Goal: Task Accomplishment & Management: Use online tool/utility

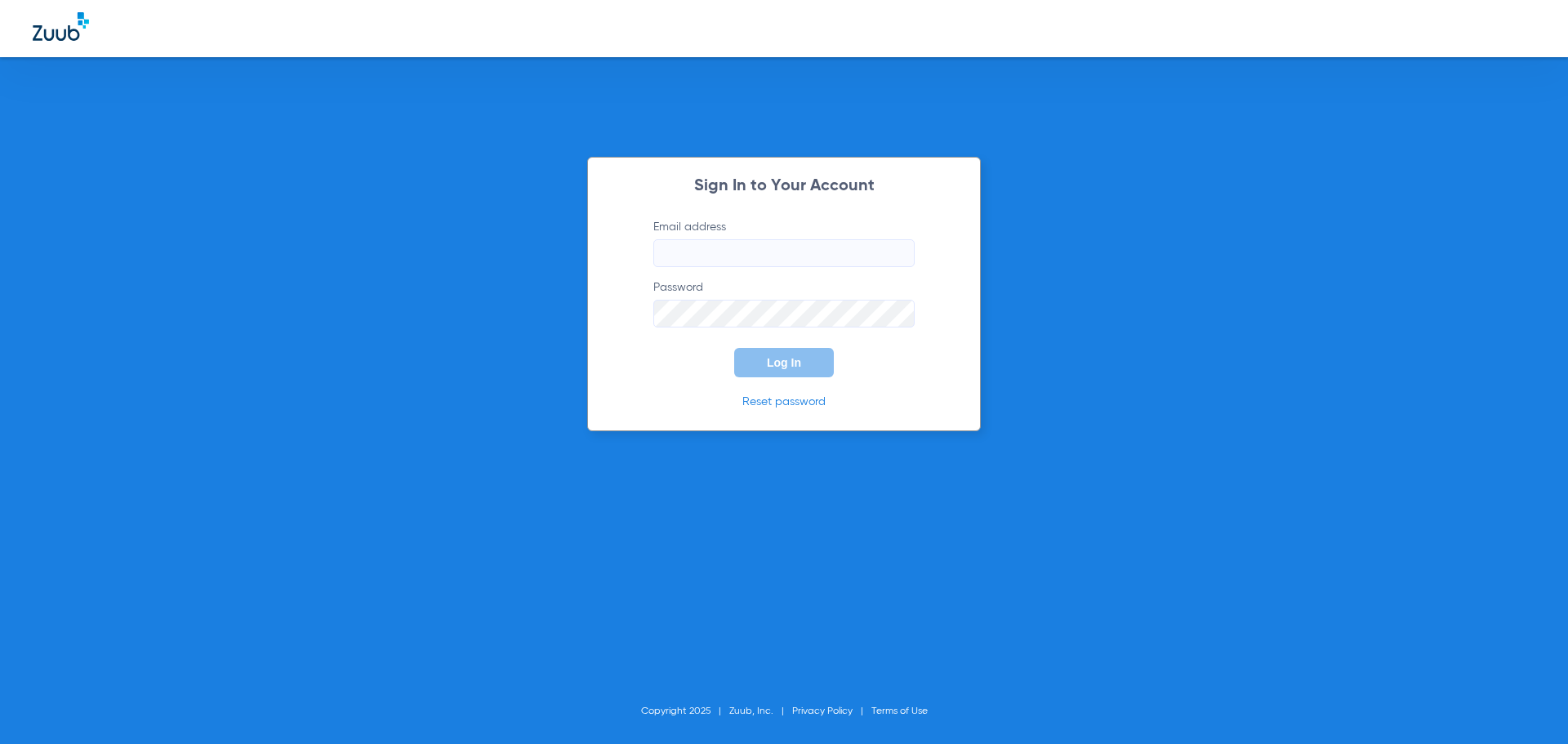
click at [729, 250] on input "Email address" at bounding box center [784, 253] width 261 height 27
type input "[EMAIL_ADDRESS][DOMAIN_NAME]"
click at [734, 348] on button "Log In" at bounding box center [784, 363] width 99 height 29
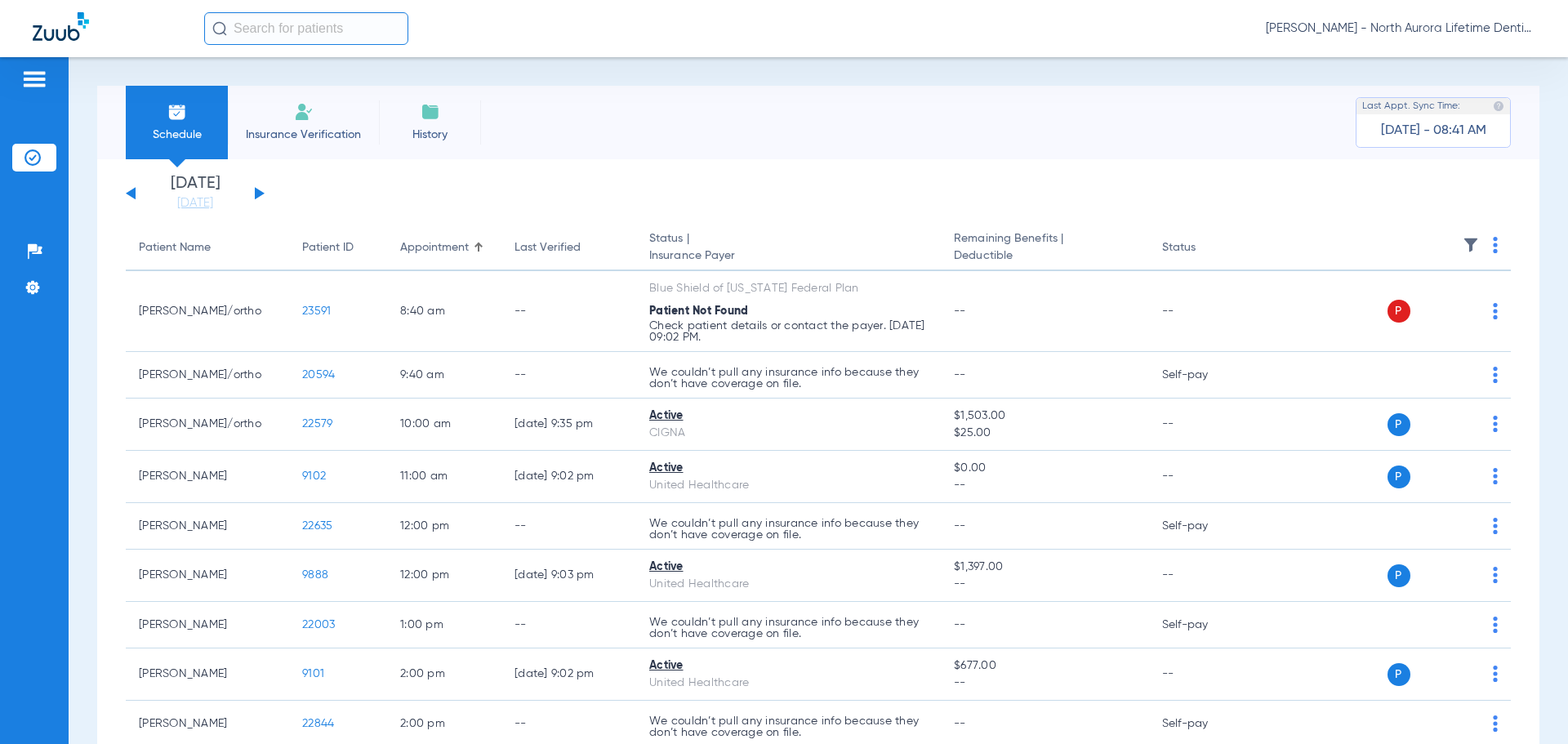
click at [260, 194] on button at bounding box center [259, 193] width 10 height 13
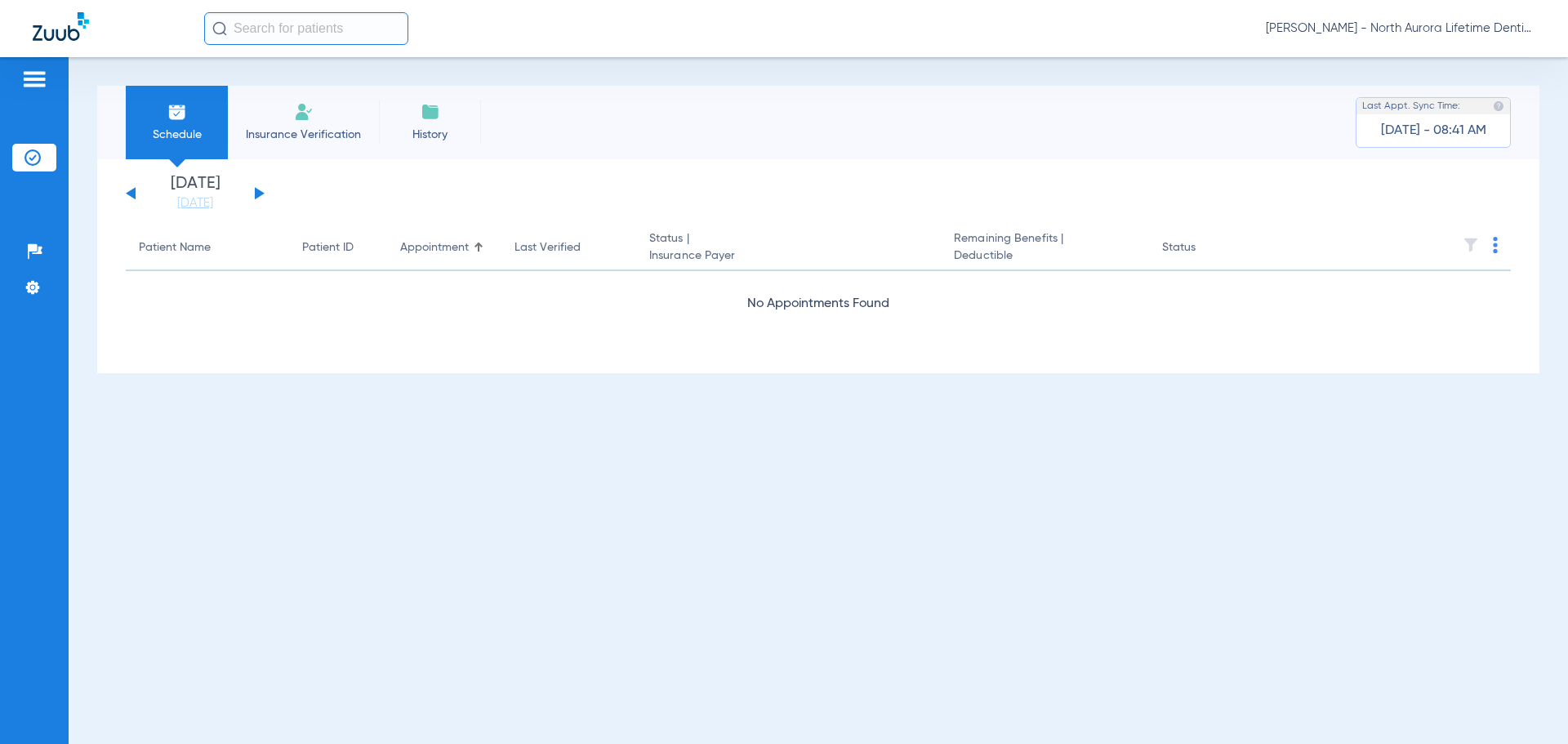
click at [260, 194] on button at bounding box center [259, 193] width 10 height 13
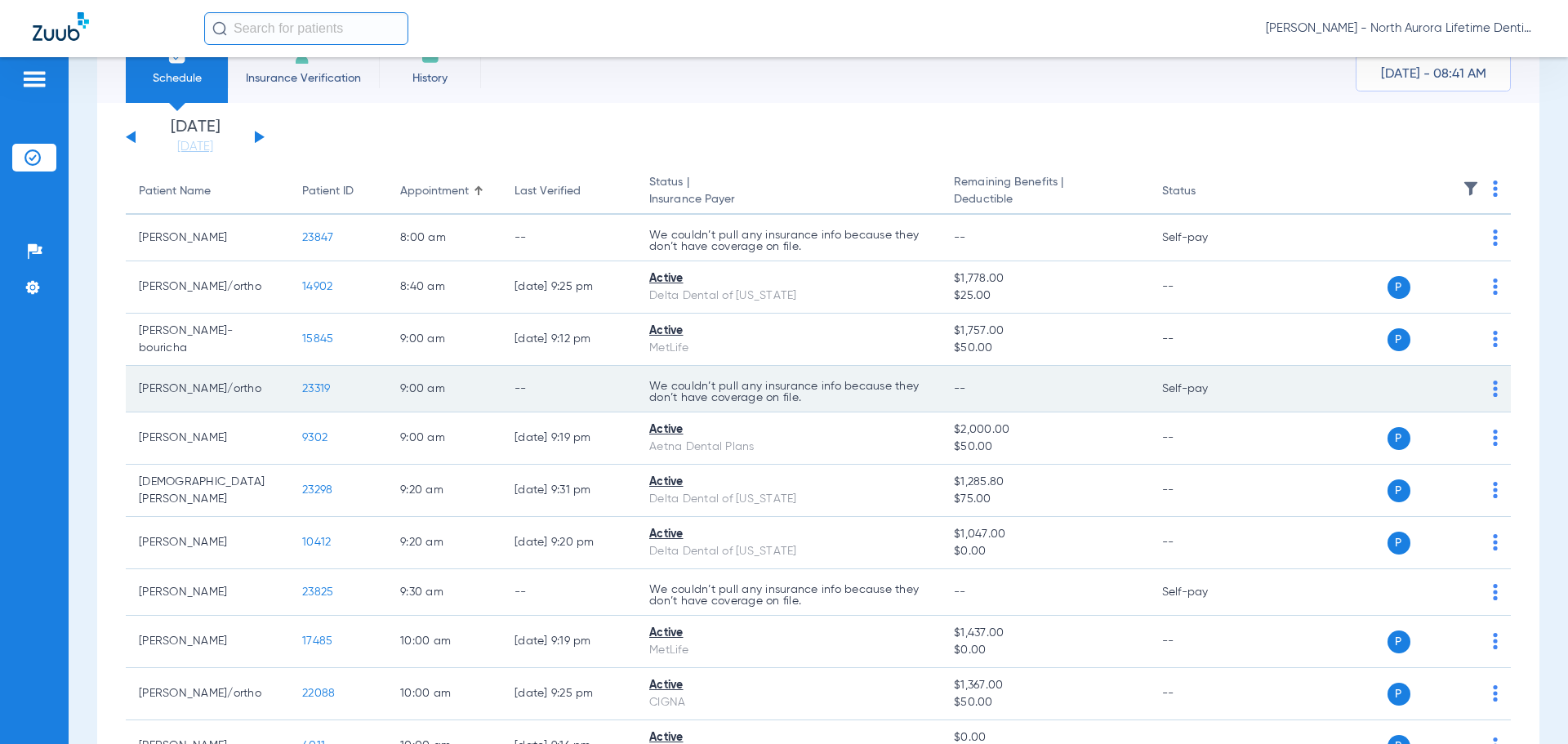
scroll to position [164, 0]
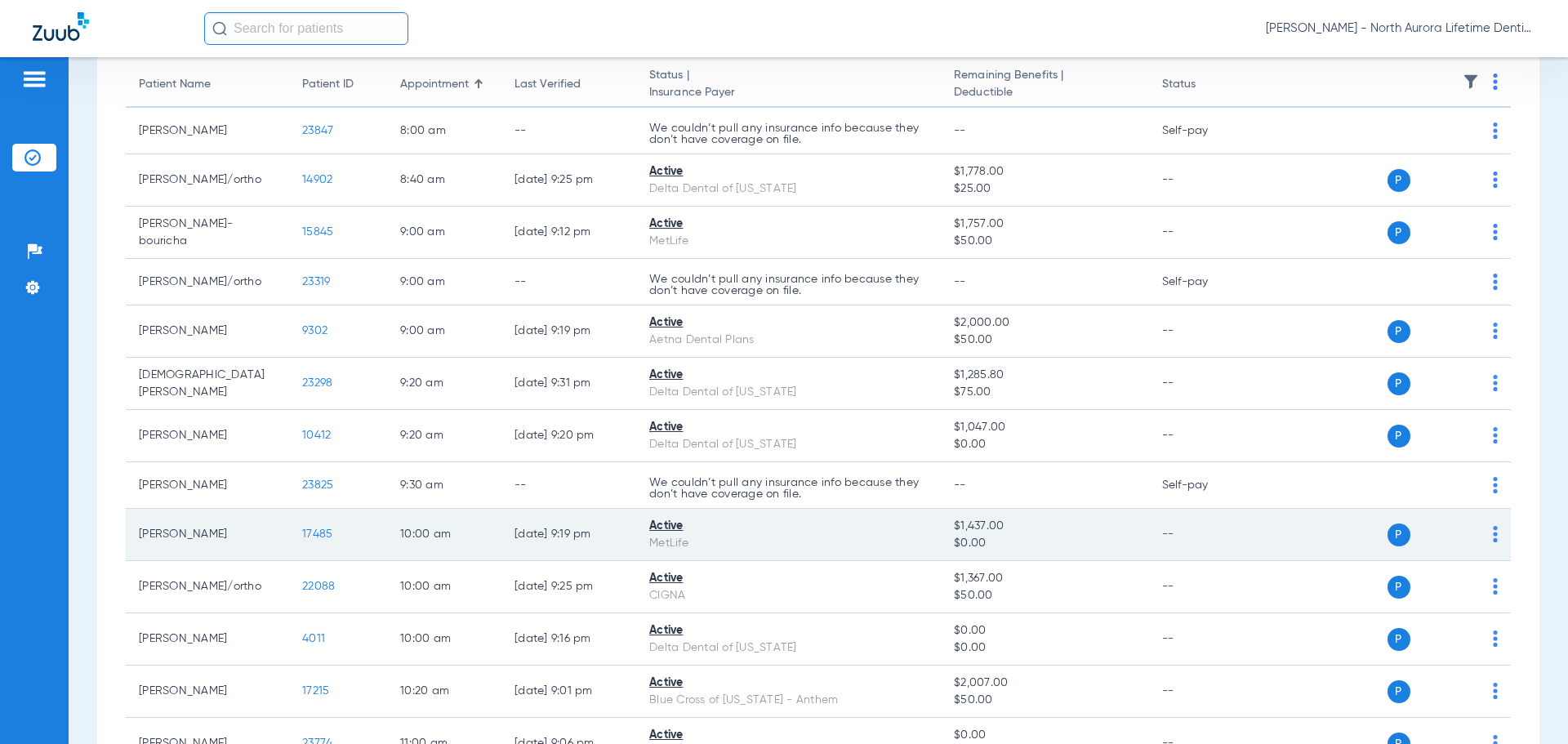
click at [316, 538] on span "17485" at bounding box center [317, 534] width 30 height 12
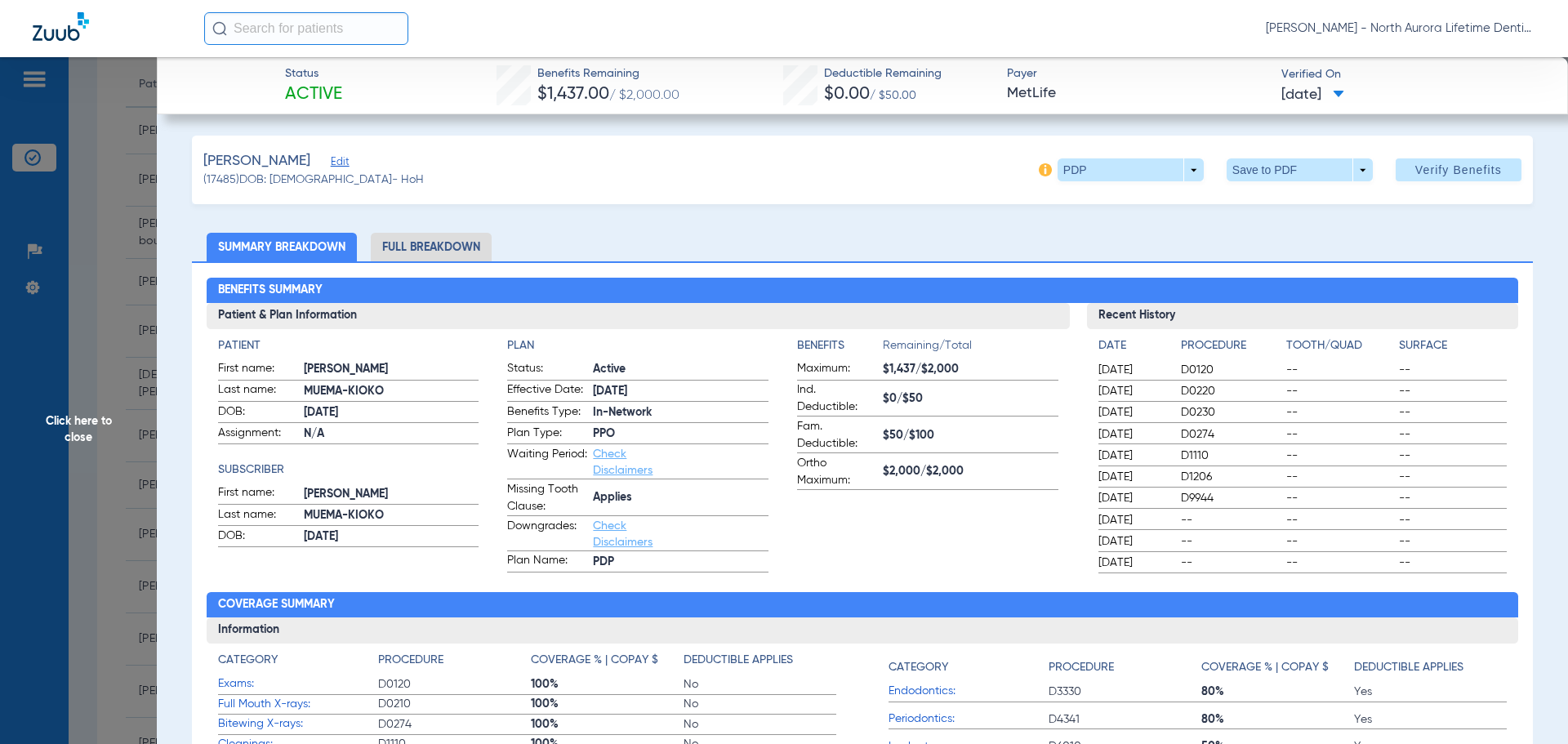
scroll to position [0, 0]
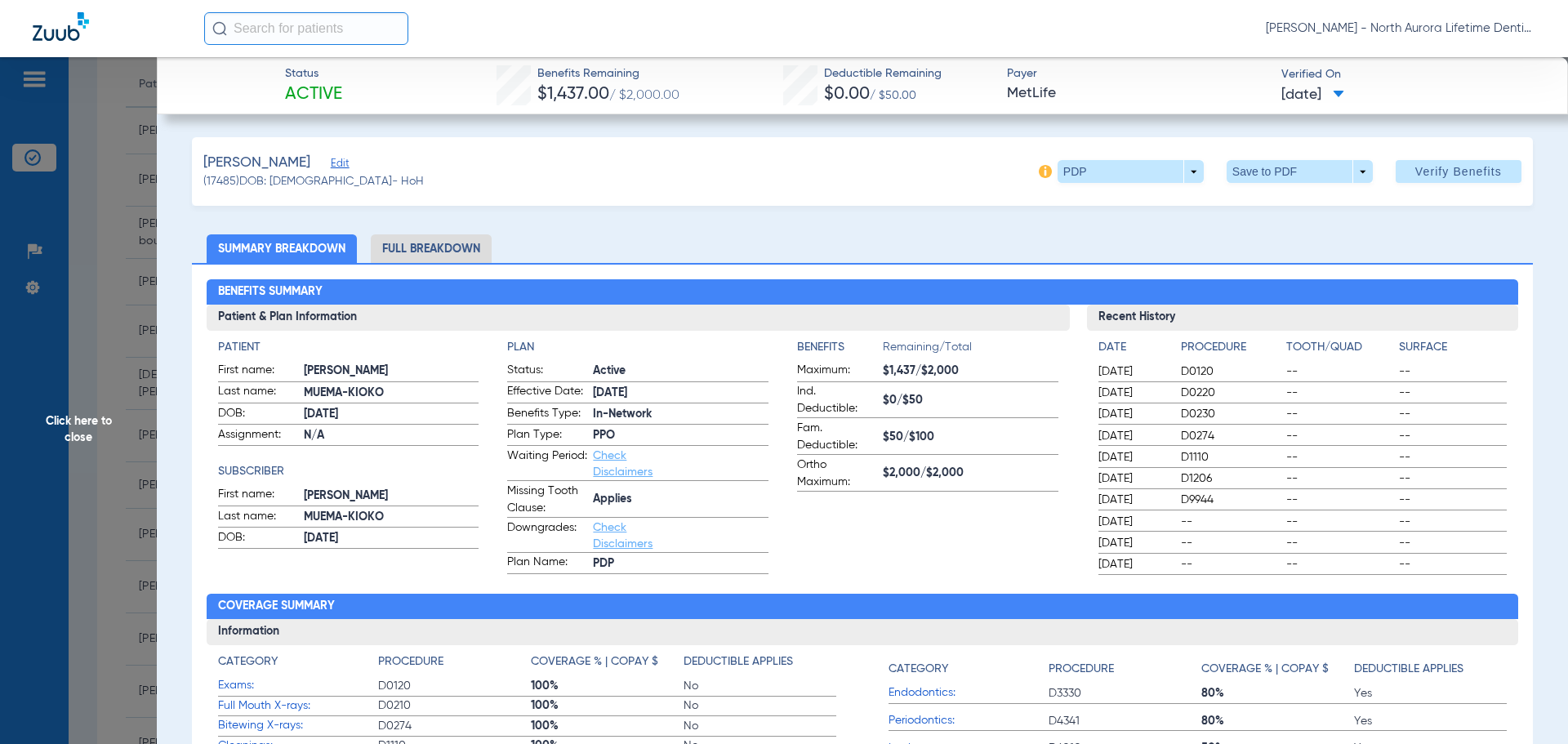
click at [428, 251] on li "Full Breakdown" at bounding box center [431, 248] width 121 height 28
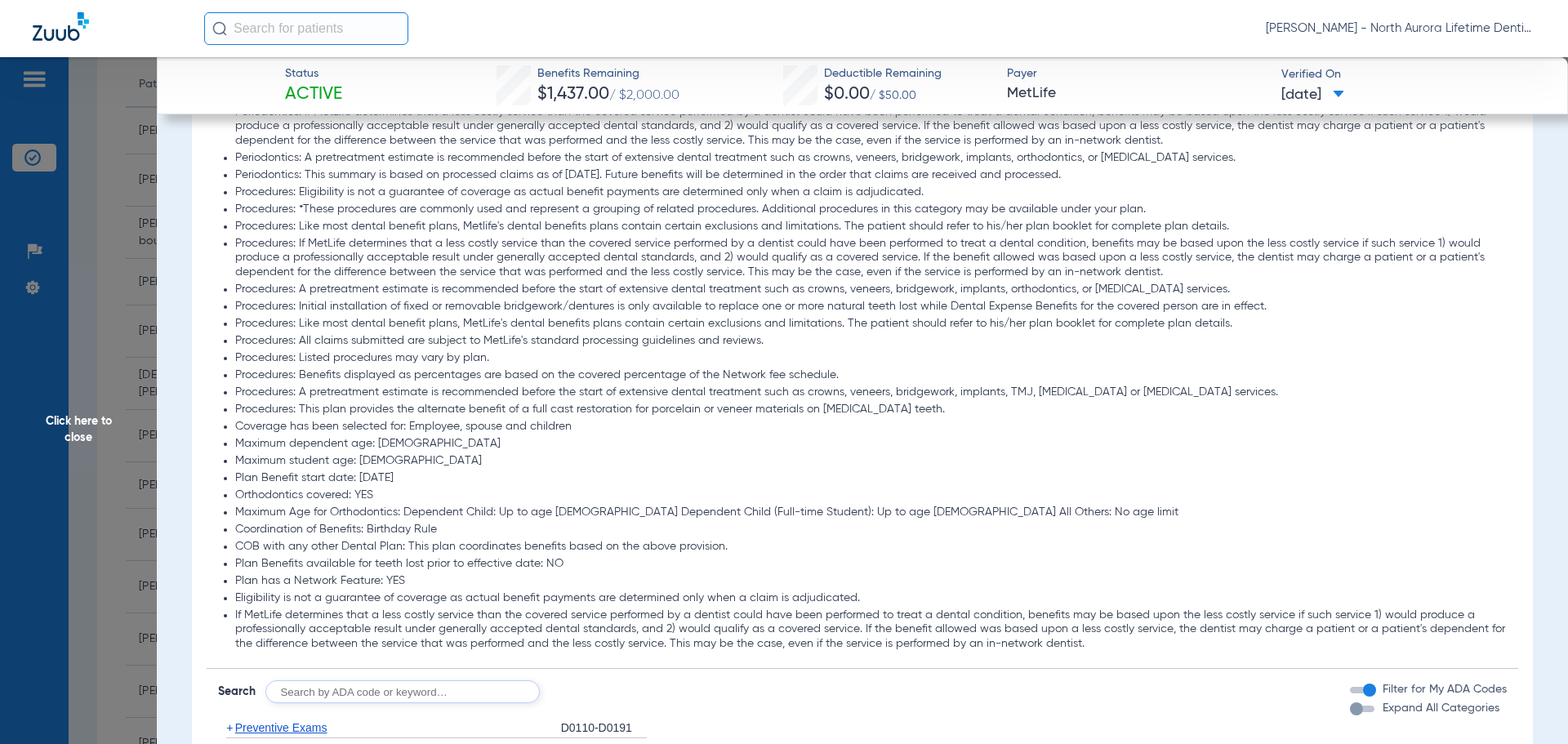
scroll to position [1879, 0]
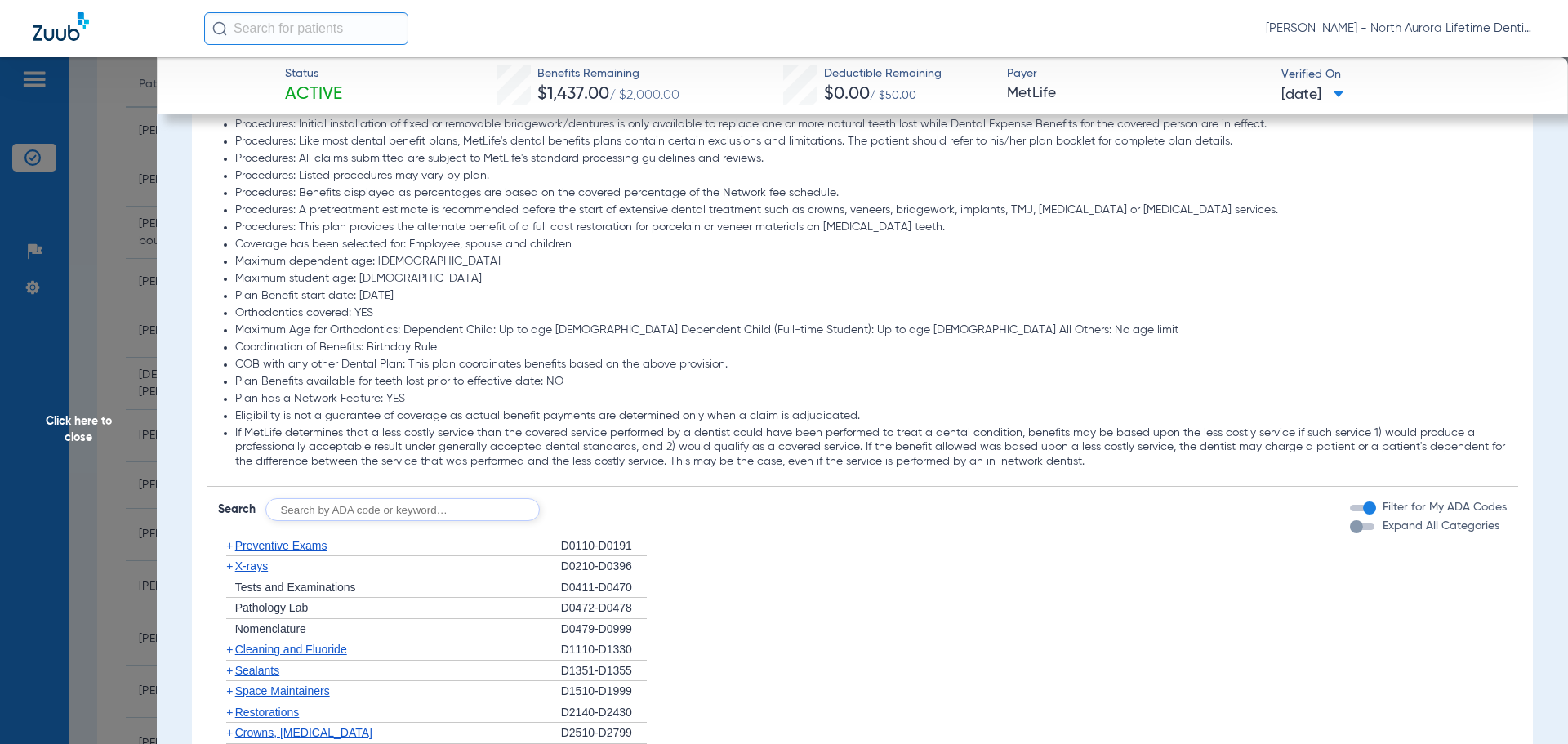
click at [1351, 530] on div "button" at bounding box center [1356, 527] width 13 height 13
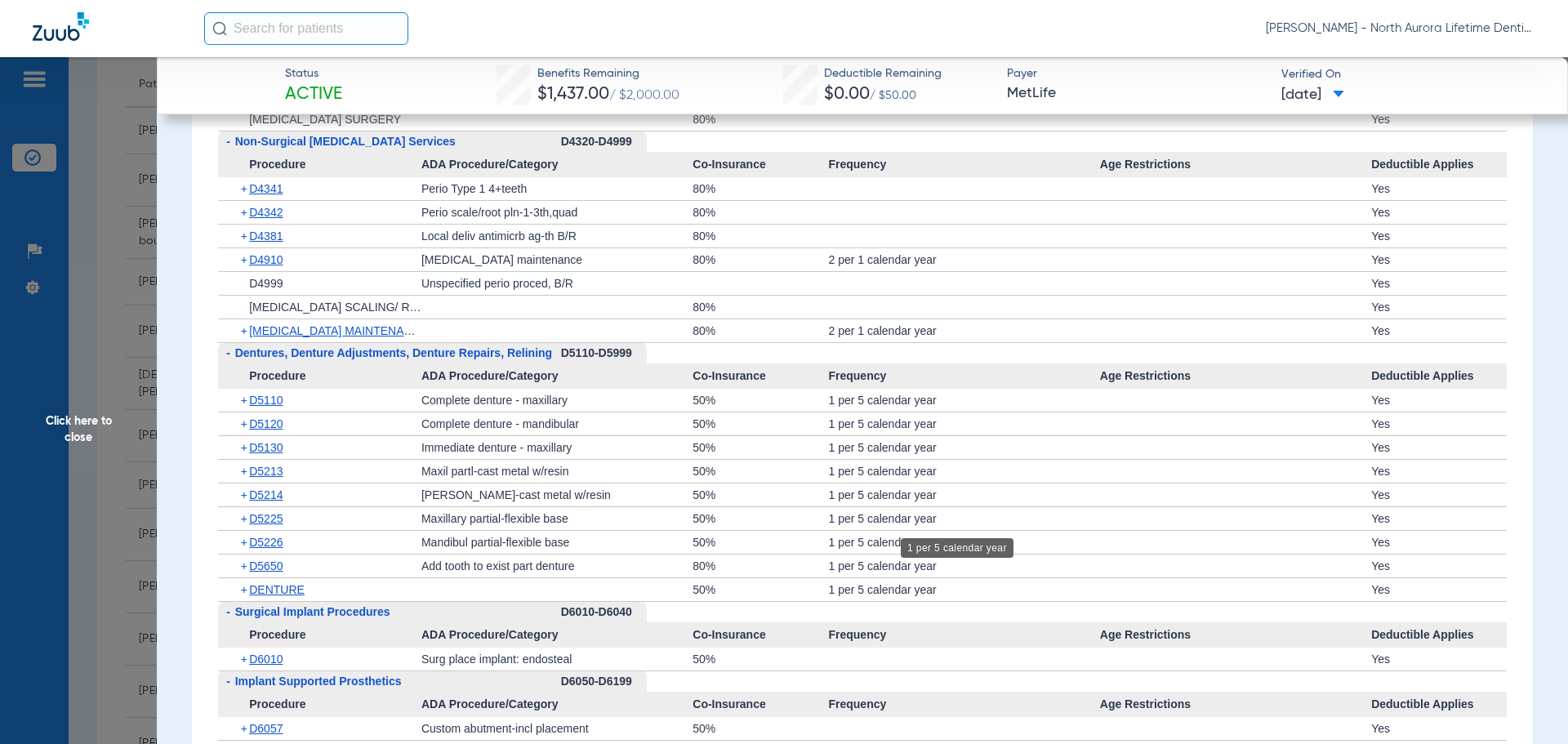
scroll to position [4492, 0]
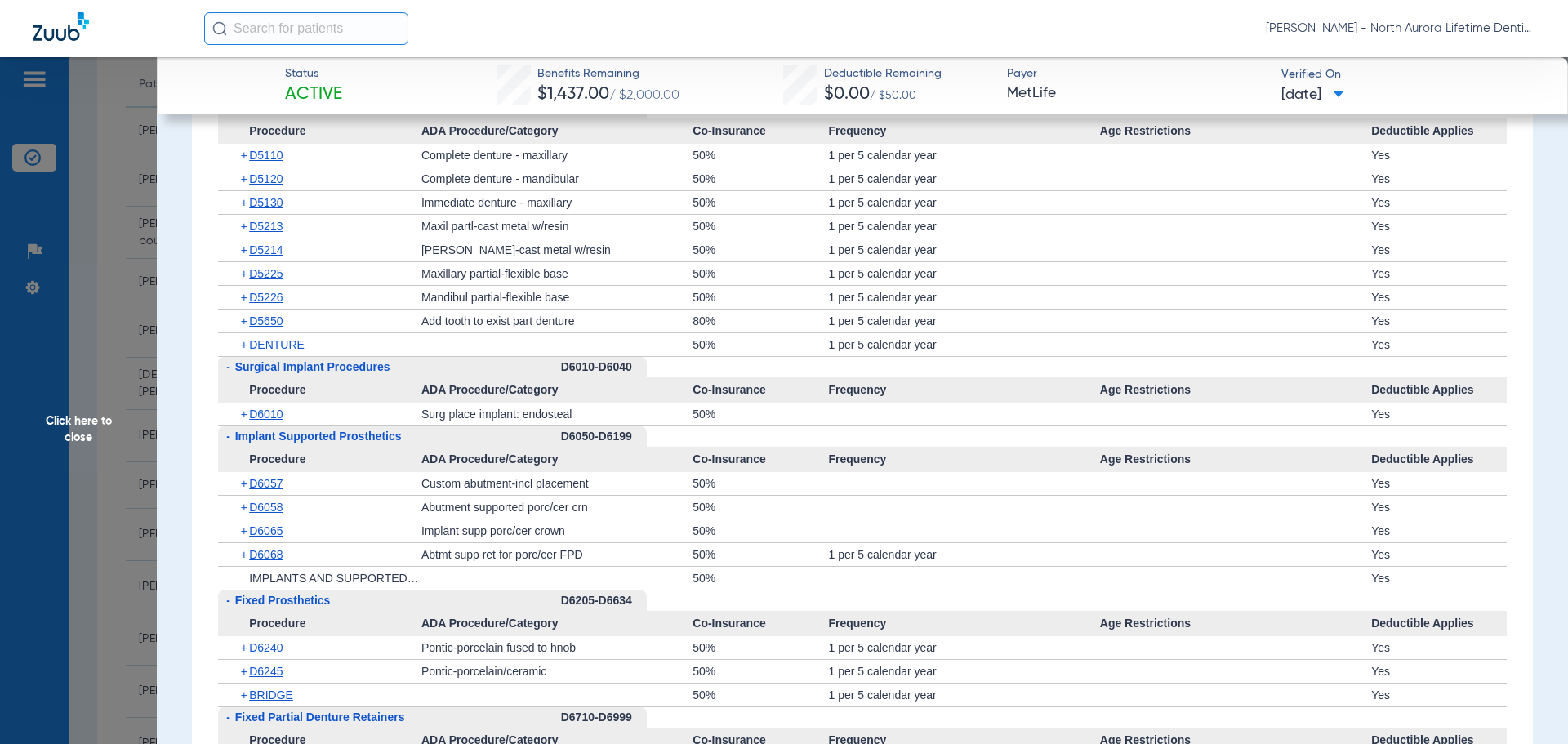
click at [78, 435] on span "Click here to close" at bounding box center [78, 429] width 157 height 744
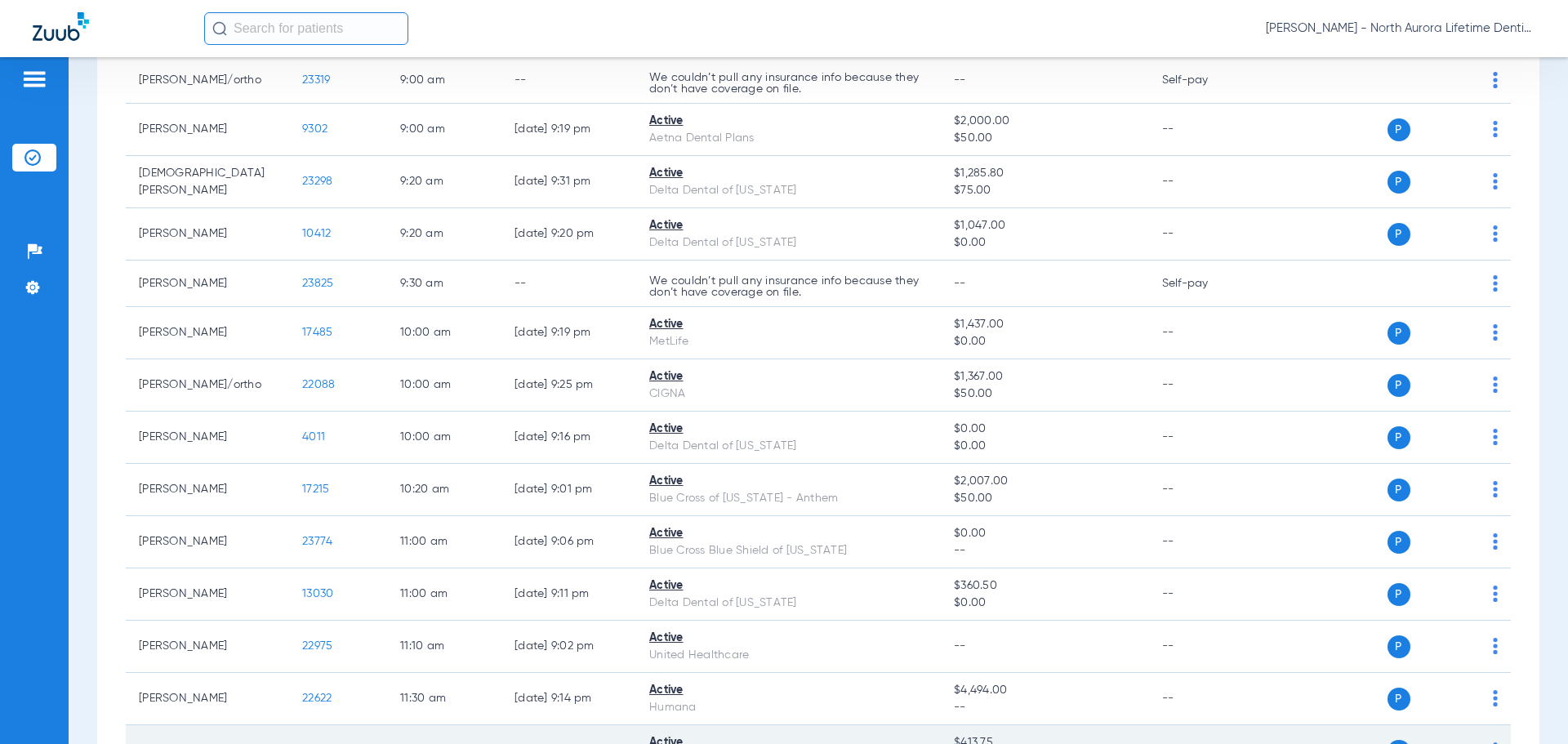
scroll to position [653, 0]
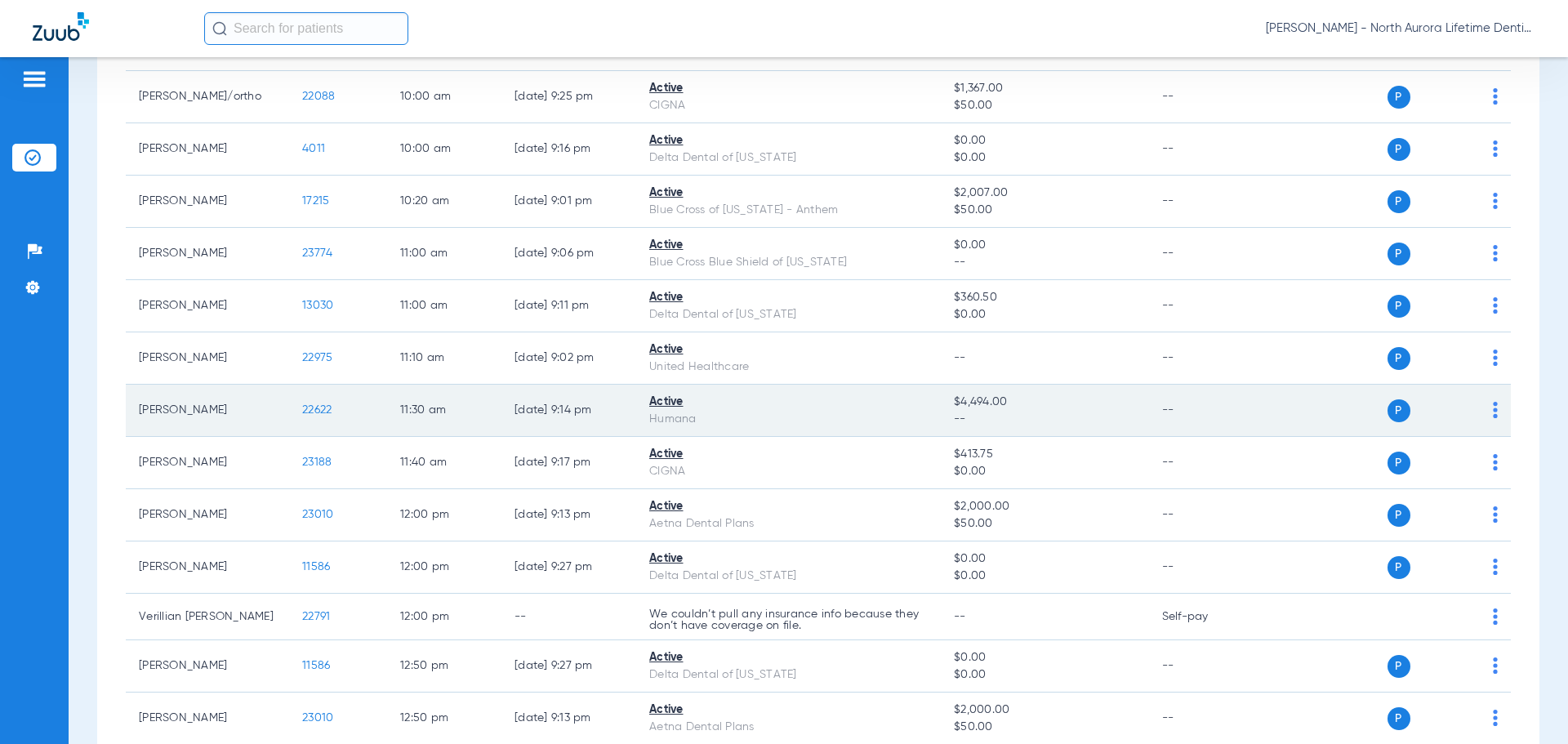
click at [317, 411] on span "22622" at bounding box center [317, 411] width 29 height 12
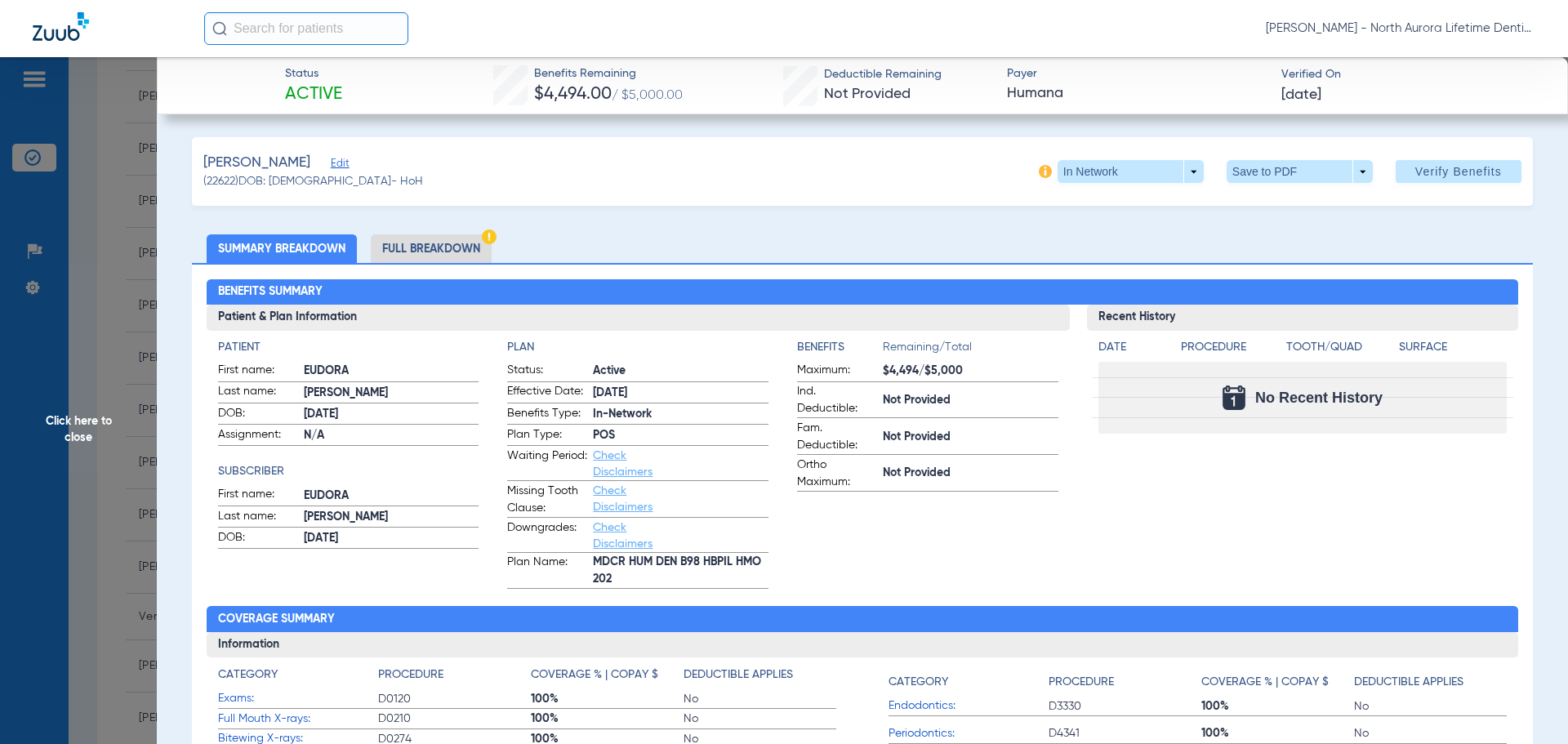
click at [419, 249] on li "Full Breakdown" at bounding box center [431, 248] width 121 height 28
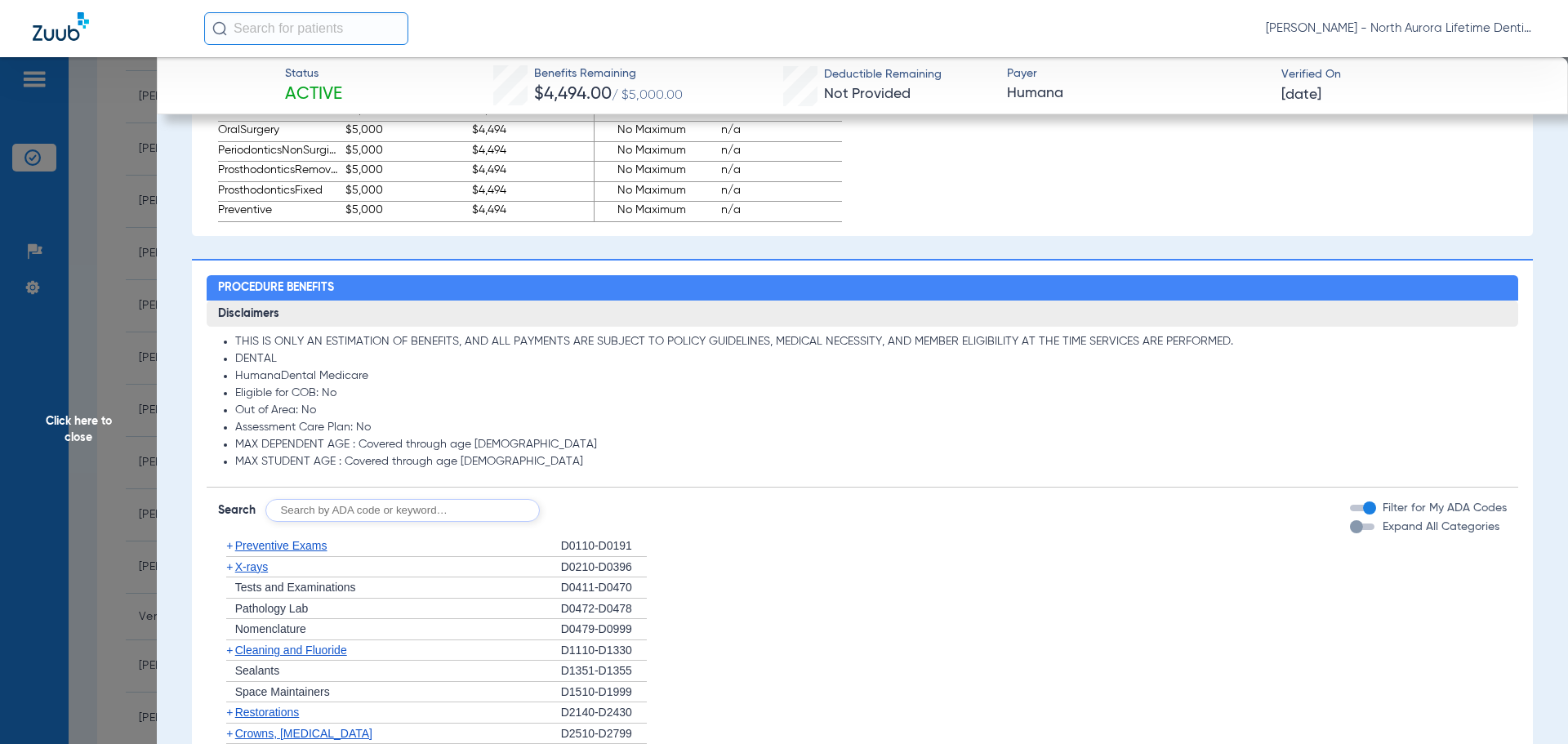
scroll to position [1144, 0]
click at [1351, 530] on div "button" at bounding box center [1356, 526] width 13 height 13
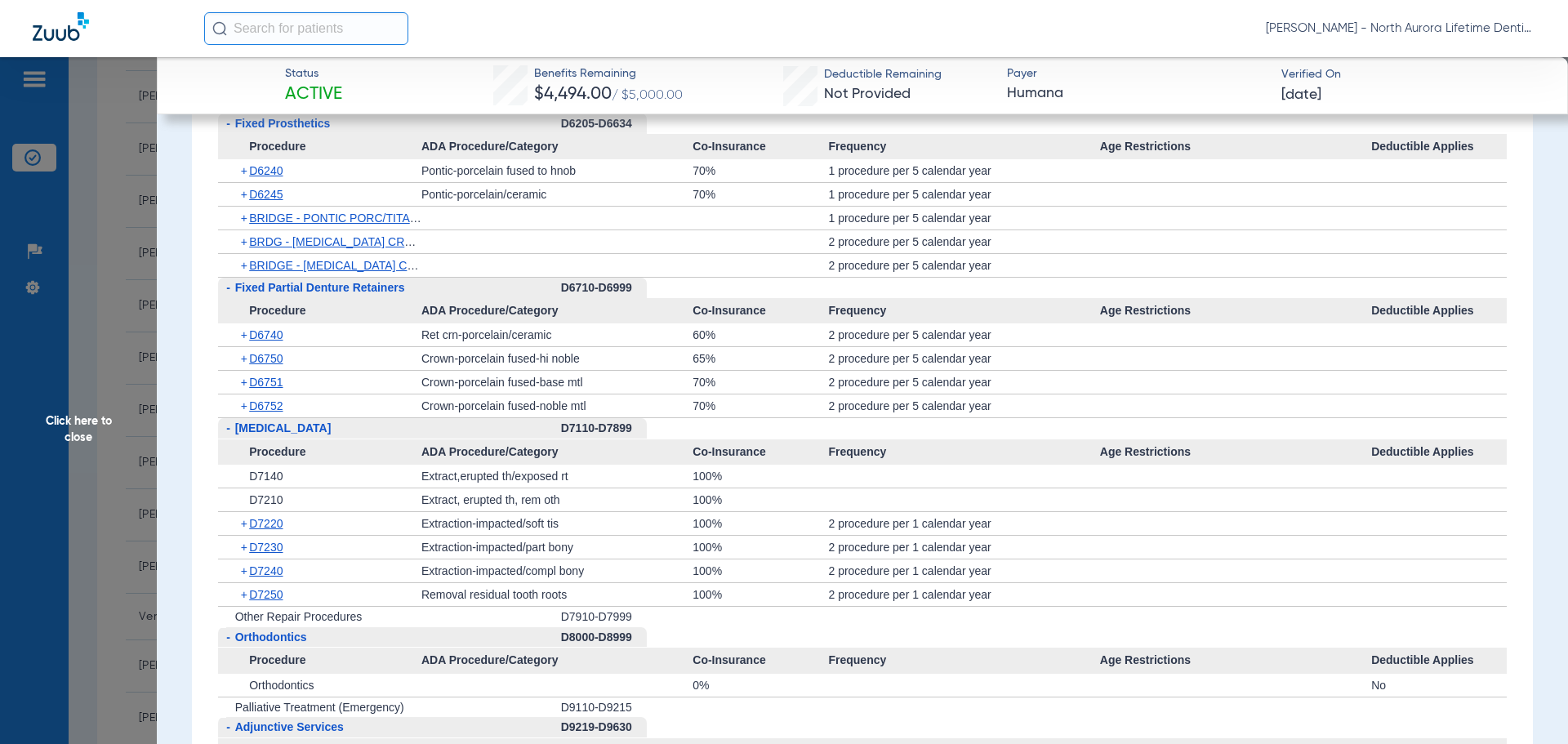
scroll to position [3104, 0]
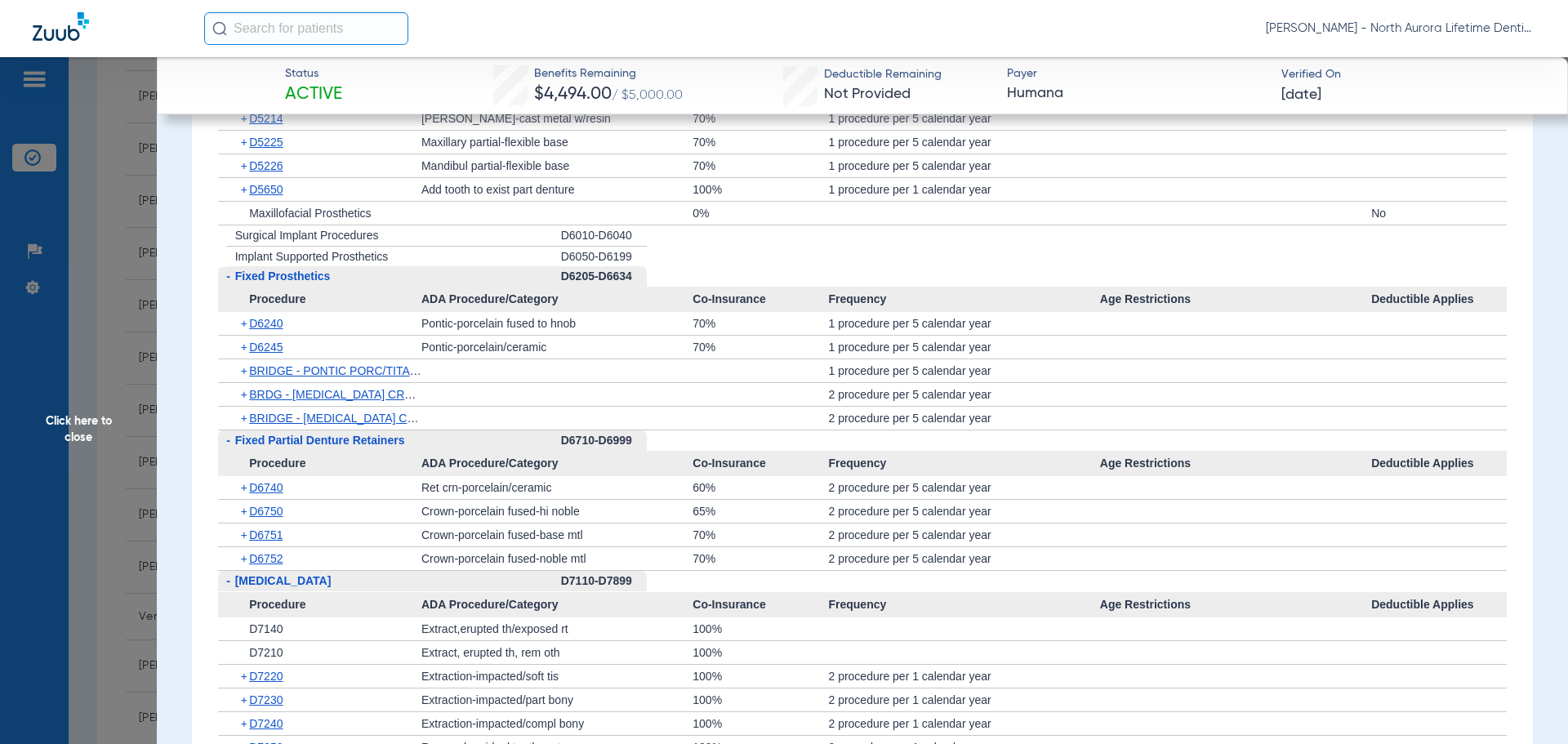
click at [63, 427] on span "Click here to close" at bounding box center [78, 429] width 157 height 744
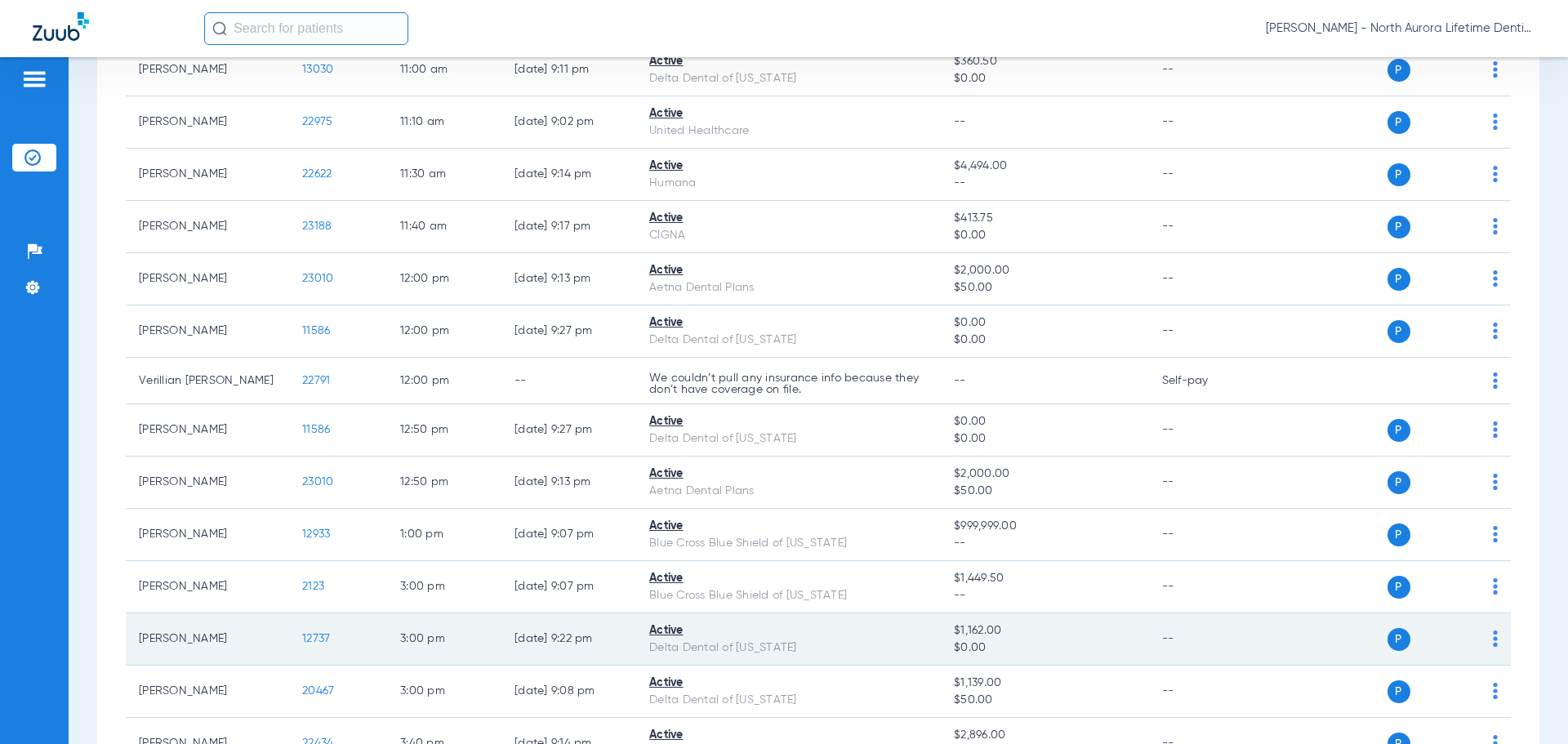
scroll to position [1144, 0]
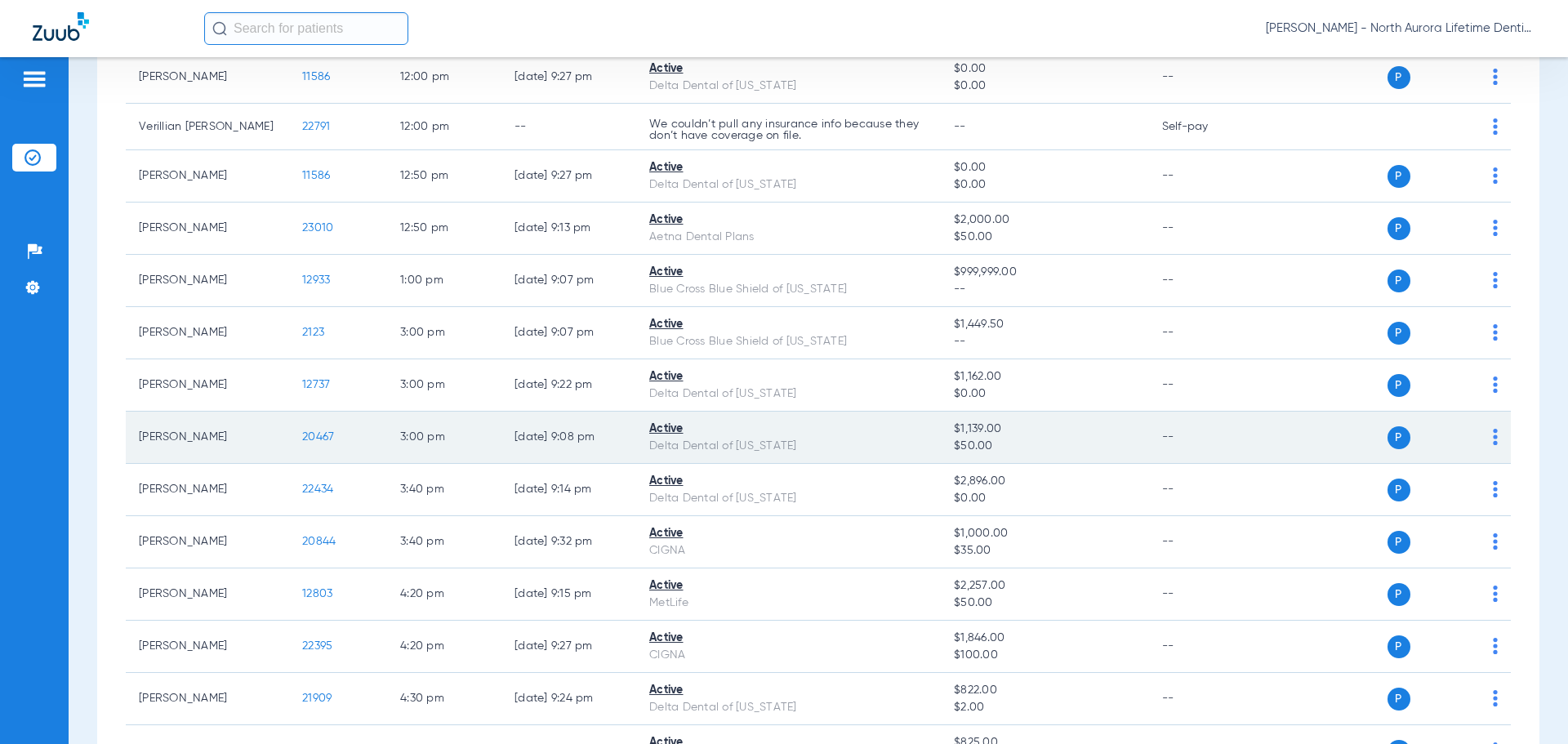
click at [320, 434] on span "20467" at bounding box center [318, 437] width 32 height 12
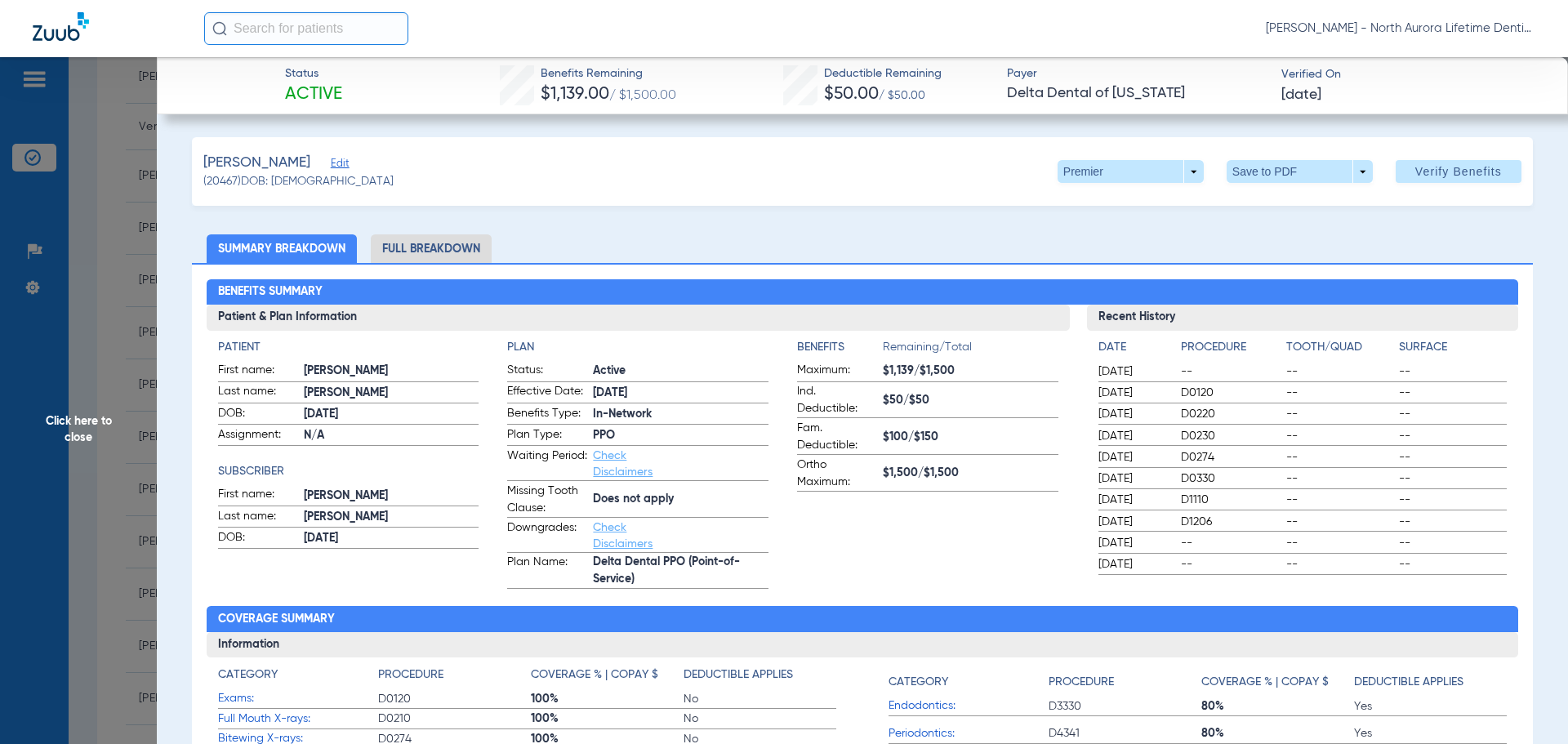
click at [452, 259] on li "Full Breakdown" at bounding box center [431, 248] width 121 height 28
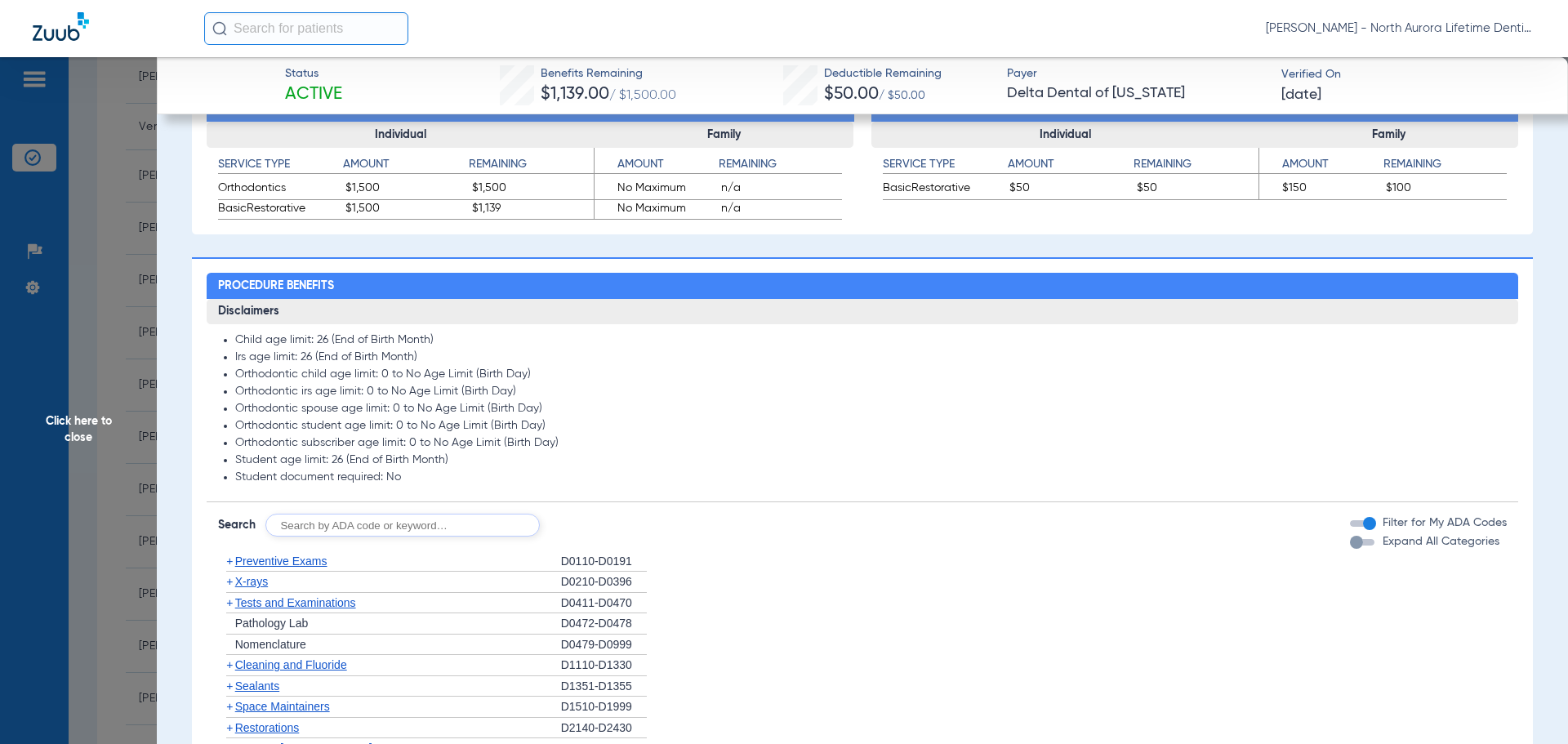
scroll to position [980, 0]
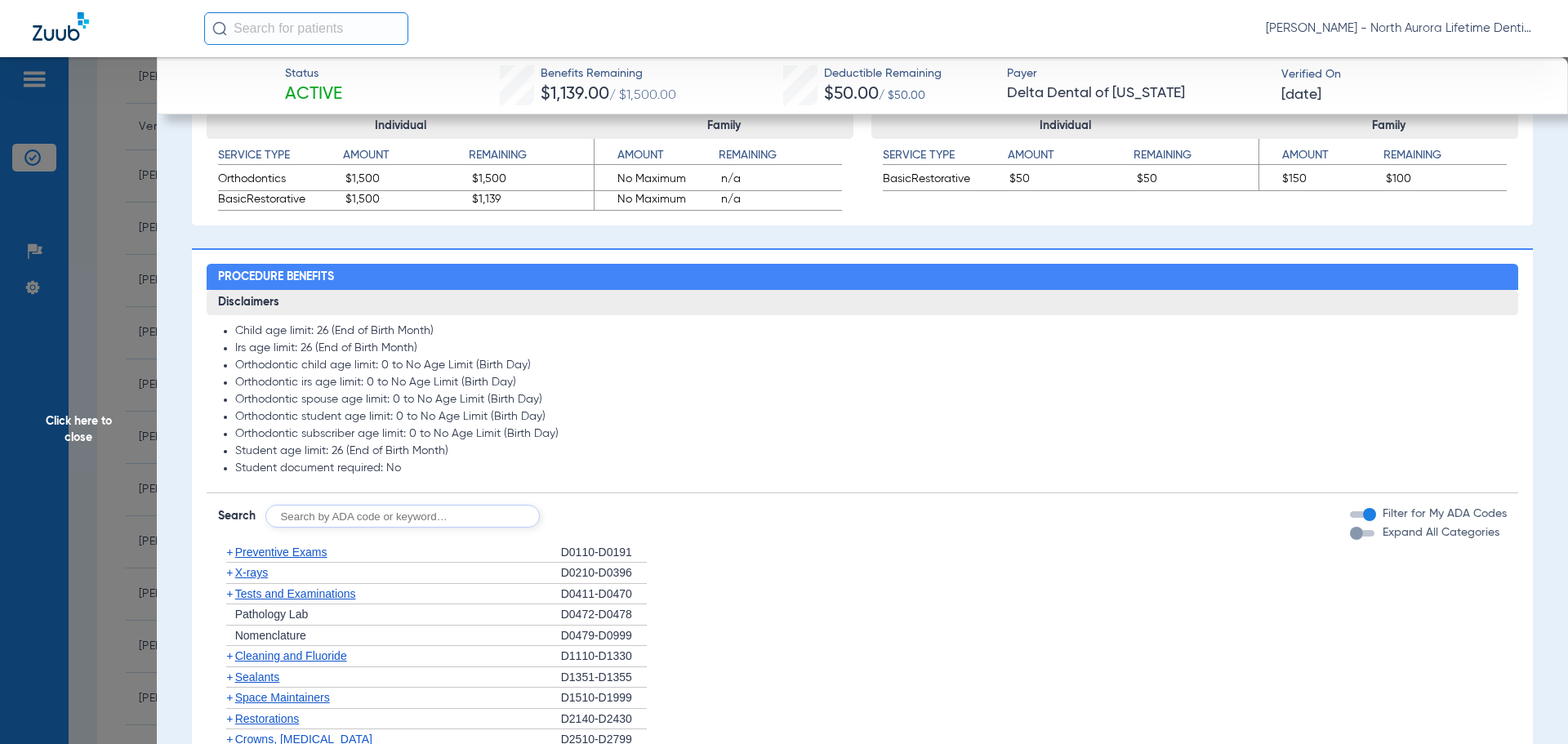
click at [1351, 539] on div "button" at bounding box center [1356, 532] width 13 height 13
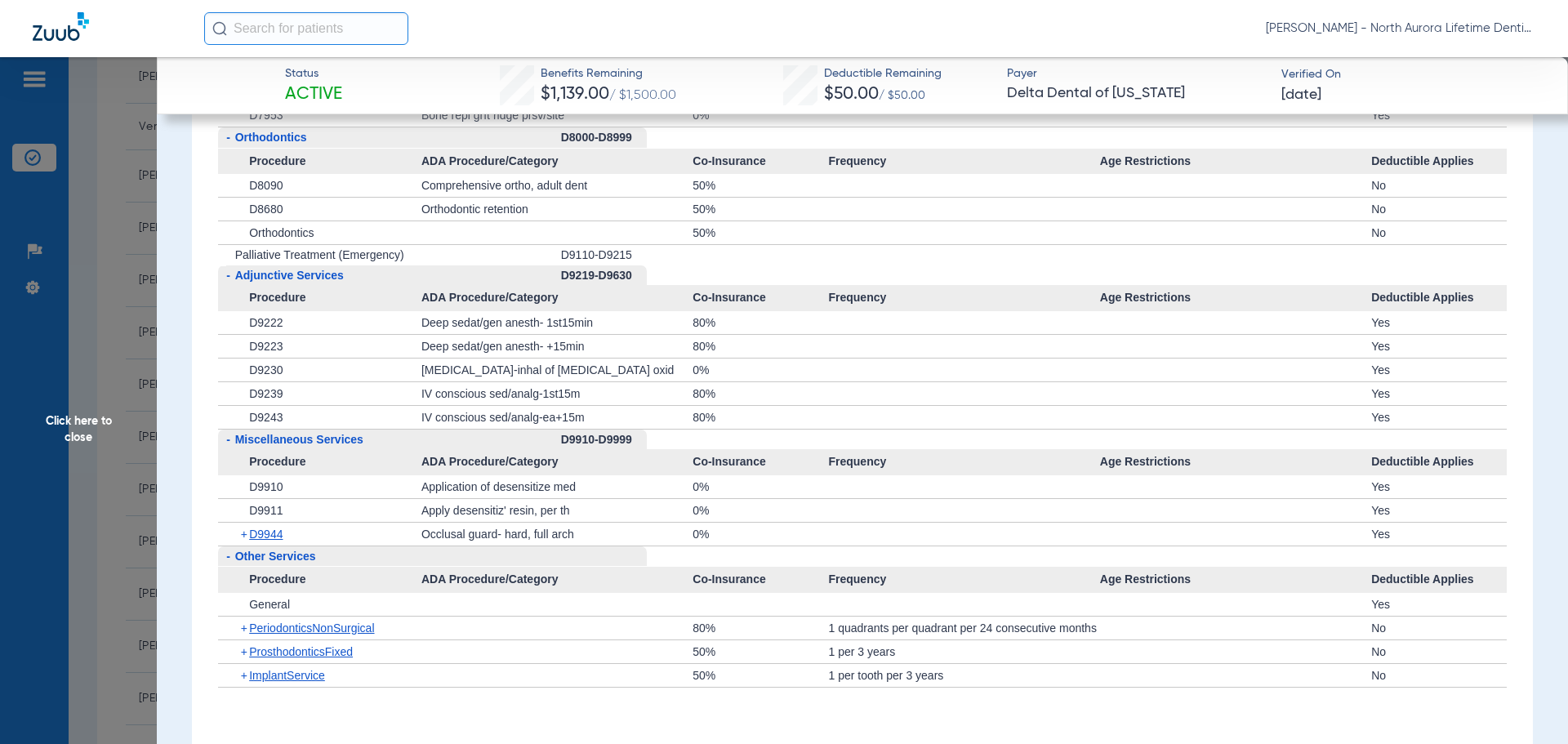
scroll to position [4492, 0]
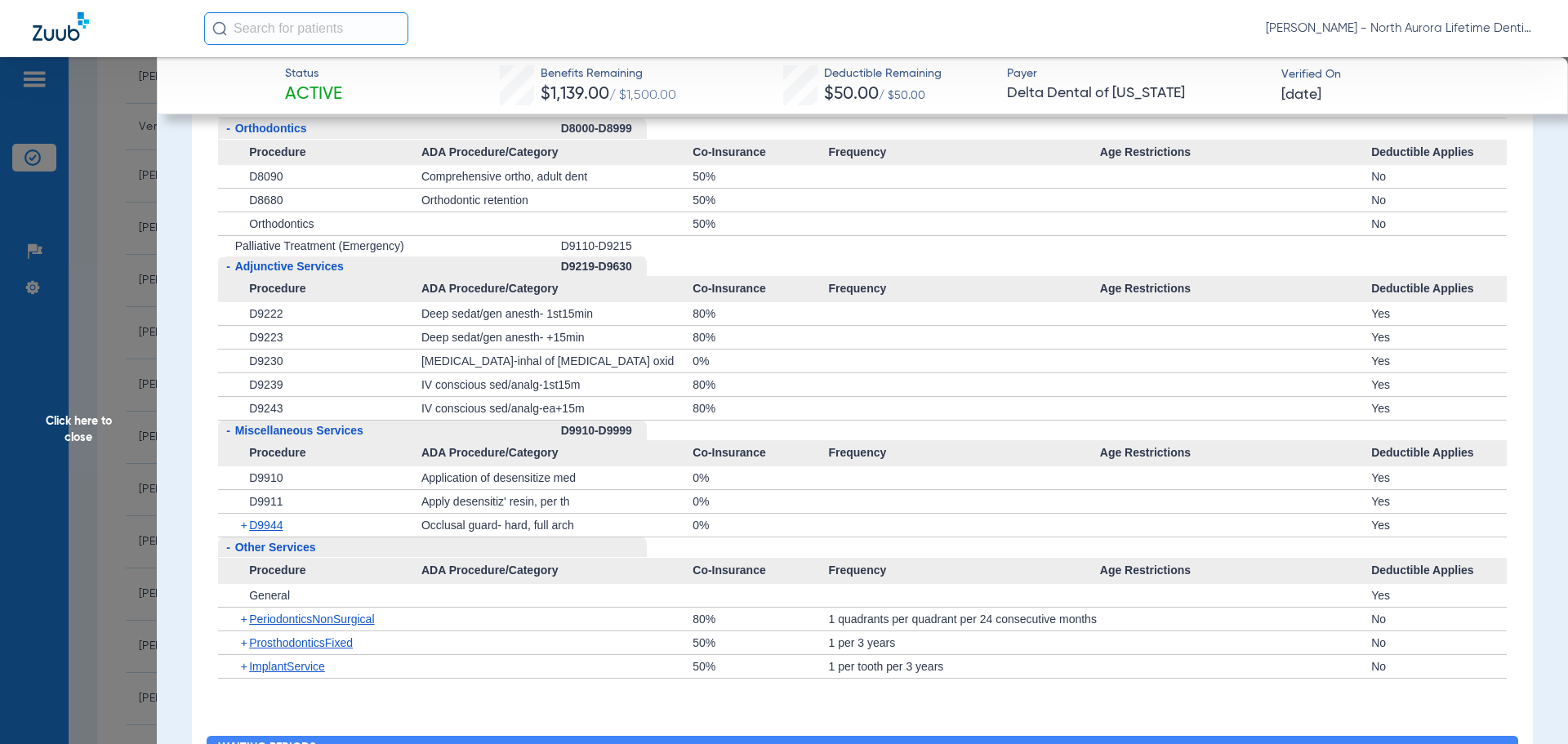
click at [83, 420] on span "Click here to close" at bounding box center [78, 429] width 157 height 744
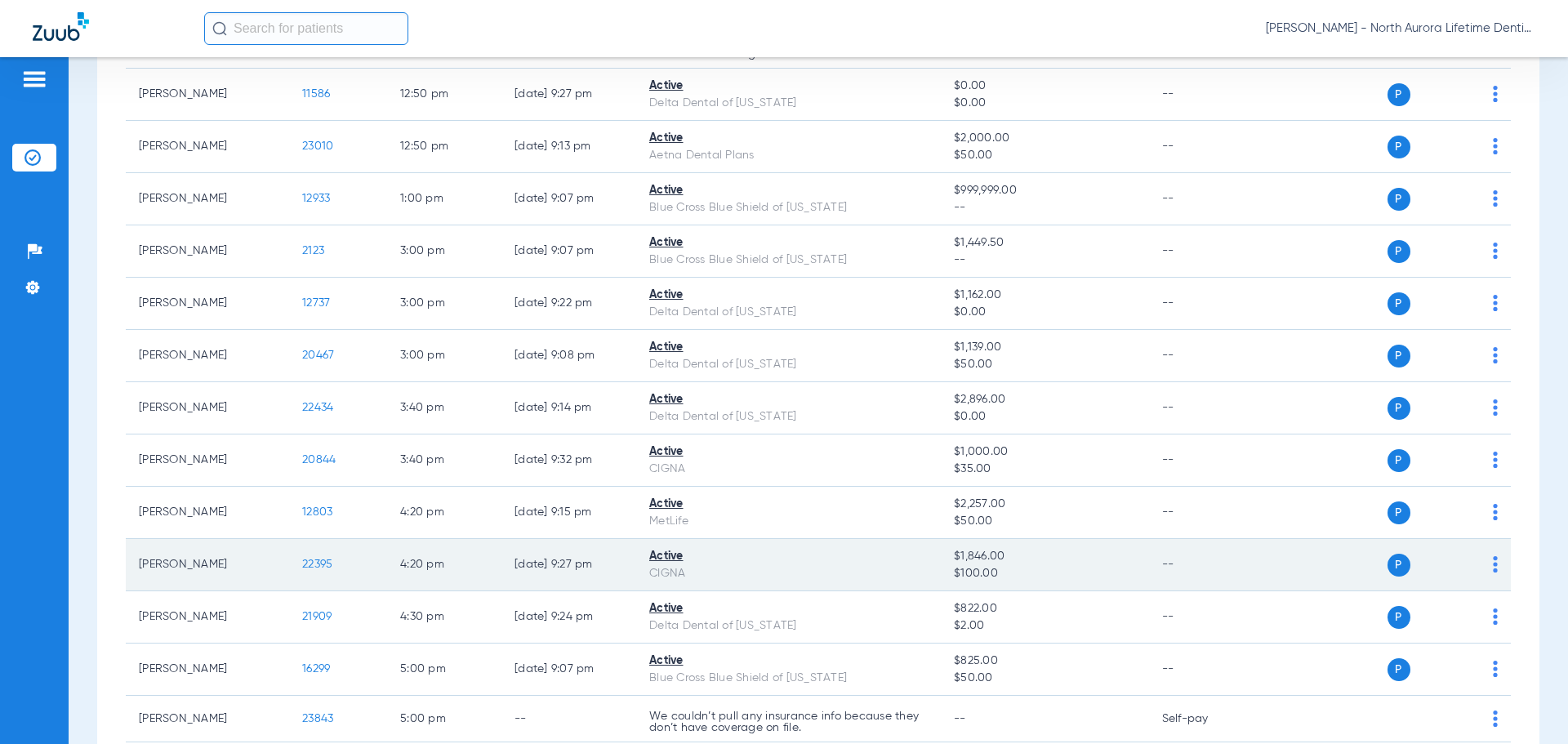
scroll to position [1307, 0]
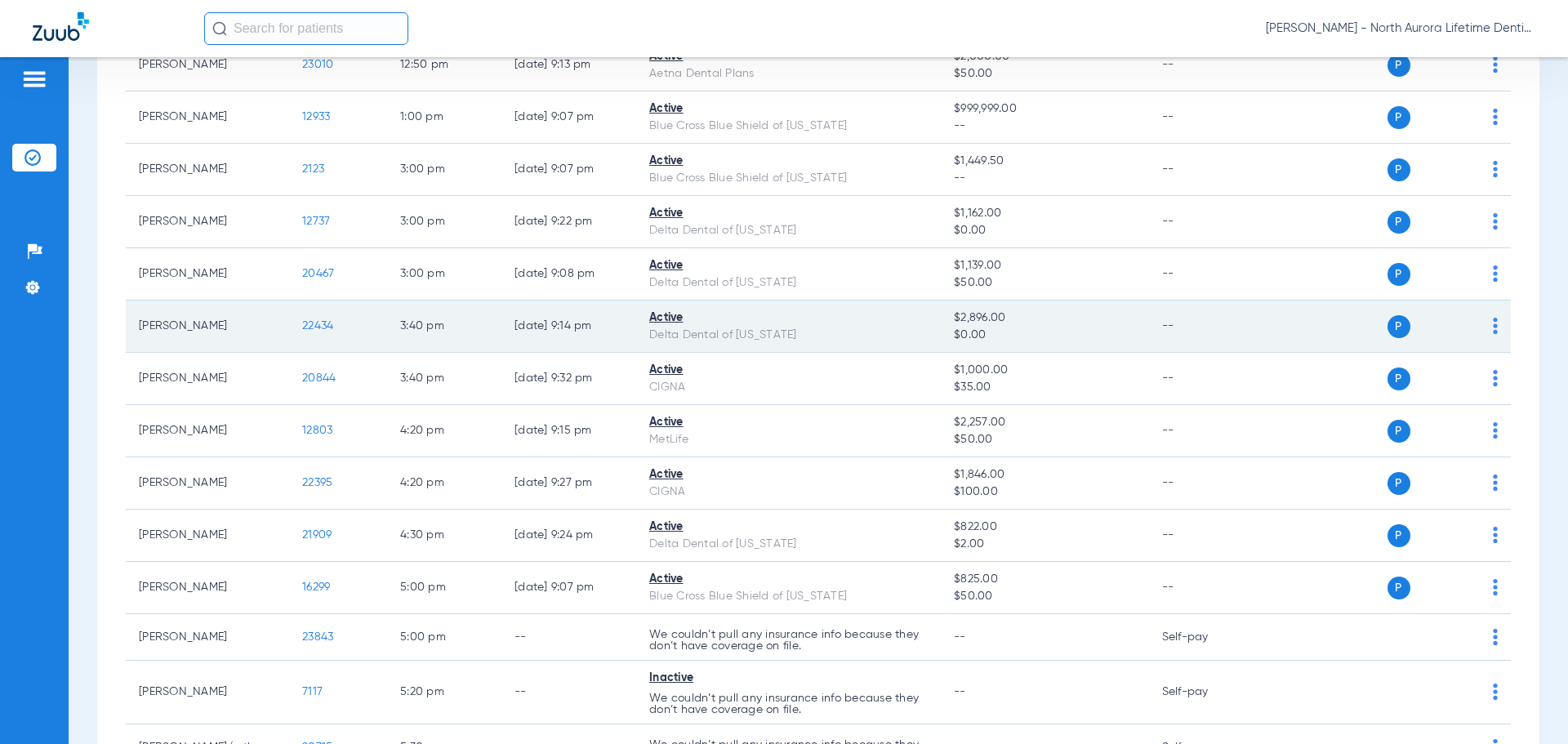
click at [320, 325] on span "22434" at bounding box center [318, 326] width 31 height 12
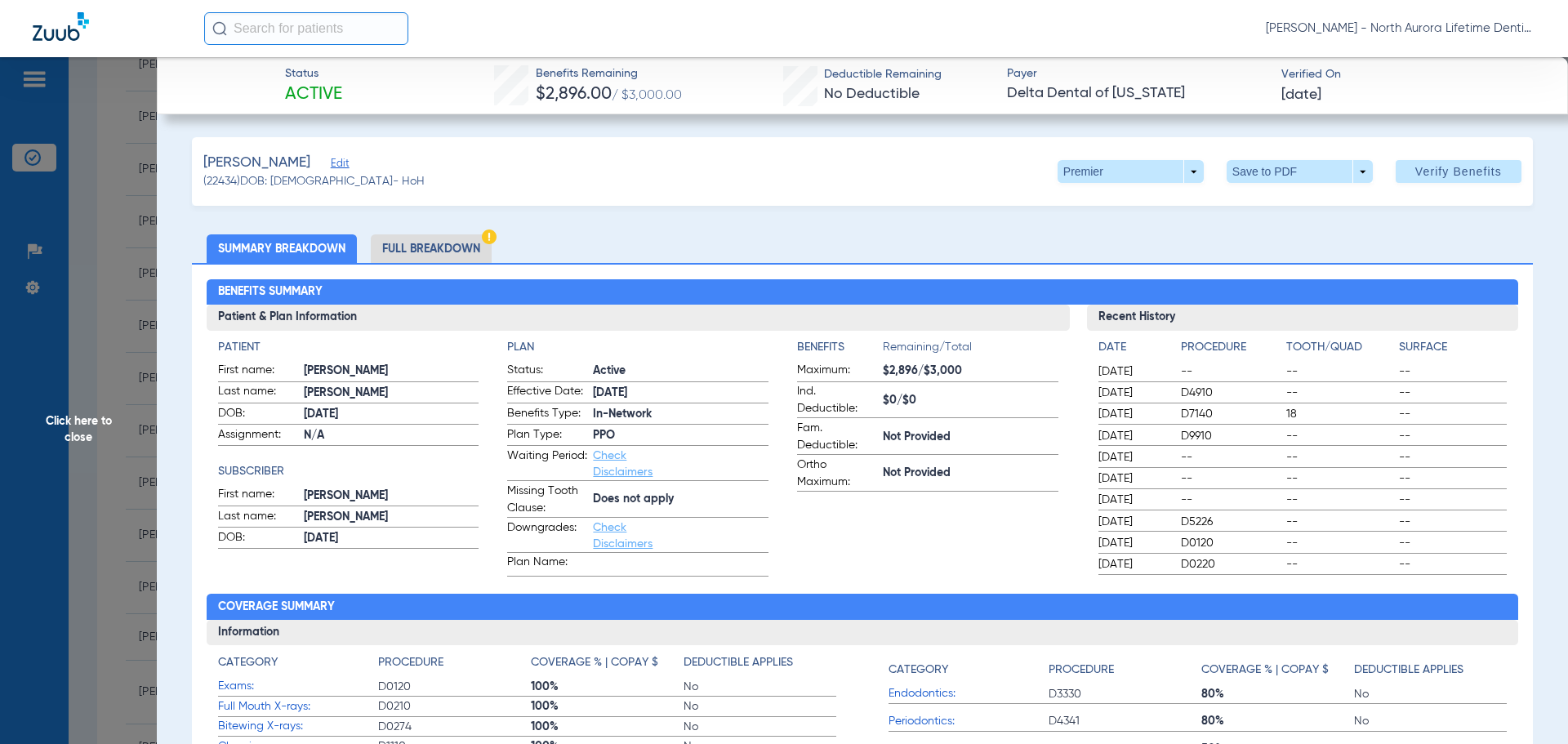
click at [446, 245] on li "Full Breakdown" at bounding box center [431, 248] width 121 height 28
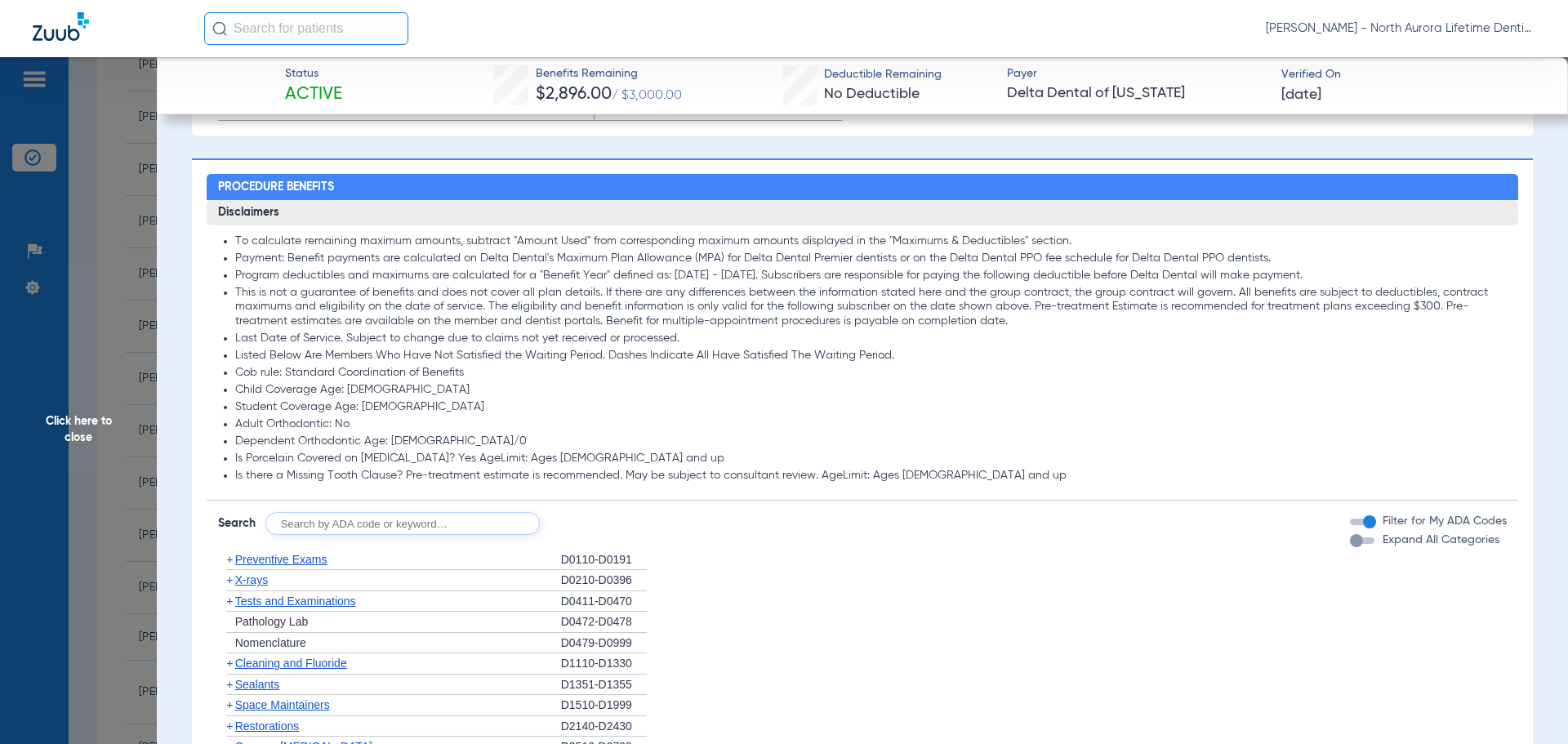
scroll to position [1144, 0]
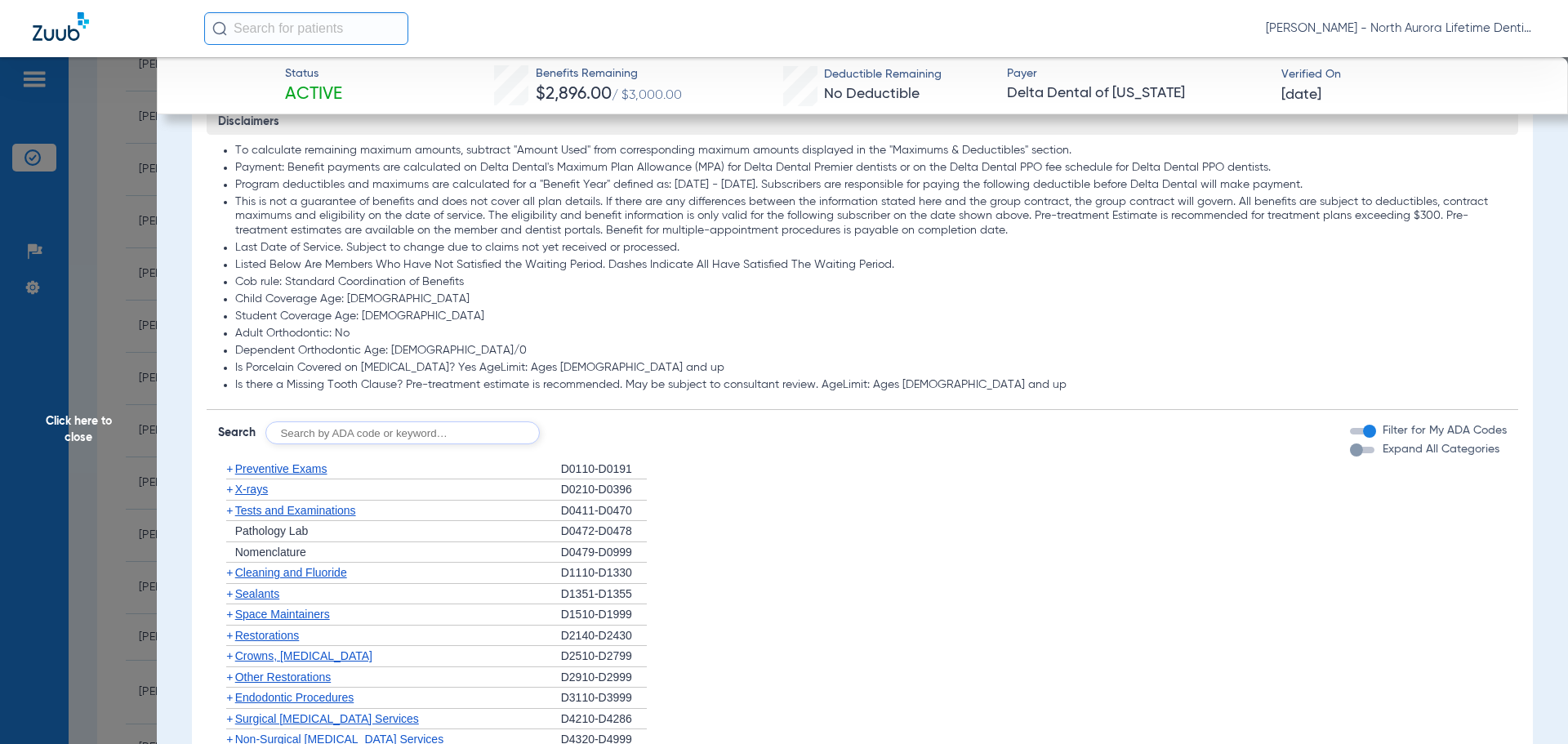
click at [1351, 452] on div "button" at bounding box center [1356, 450] width 13 height 13
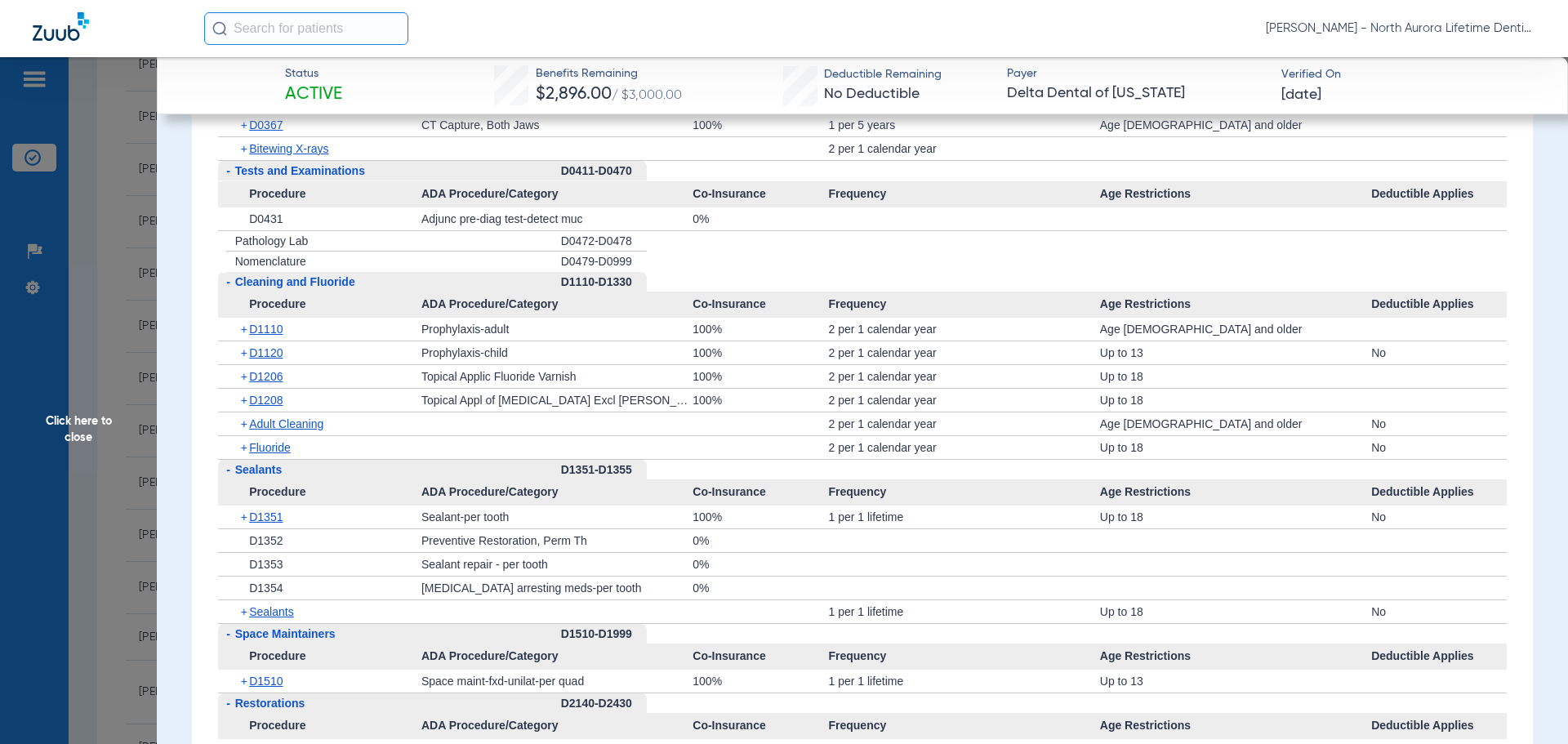
scroll to position [1858, 0]
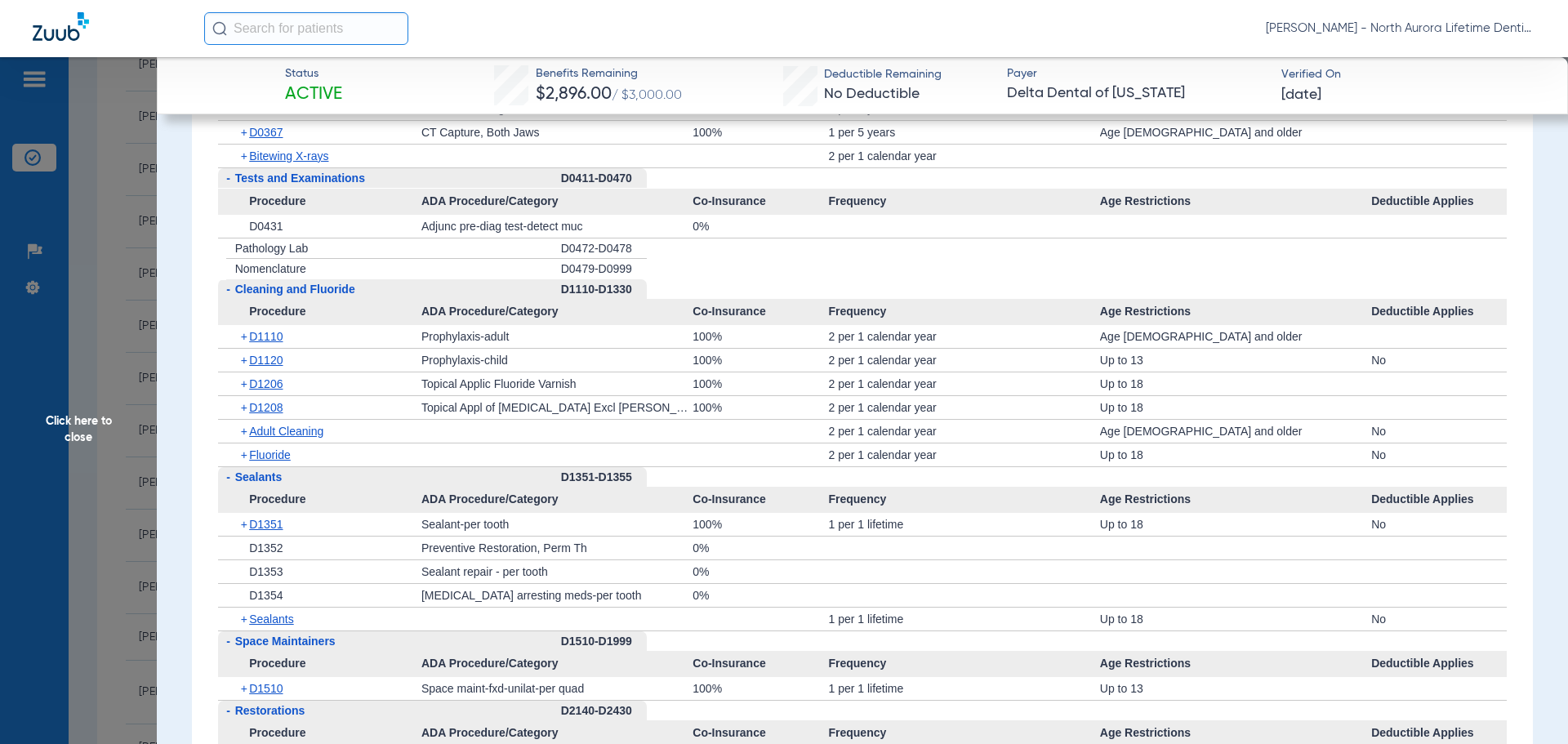
click at [78, 429] on span "Click here to close" at bounding box center [78, 429] width 157 height 744
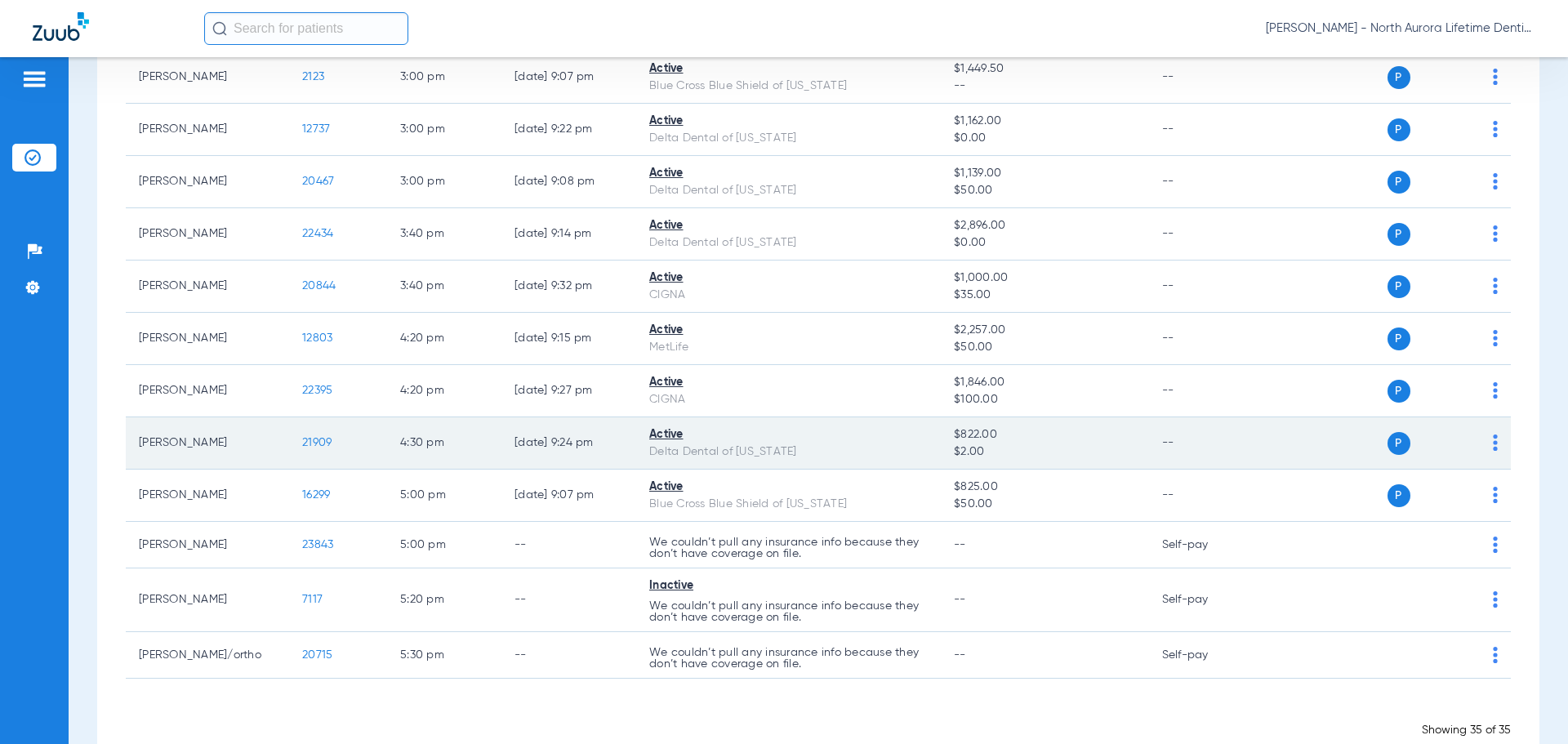
scroll to position [1438, 0]
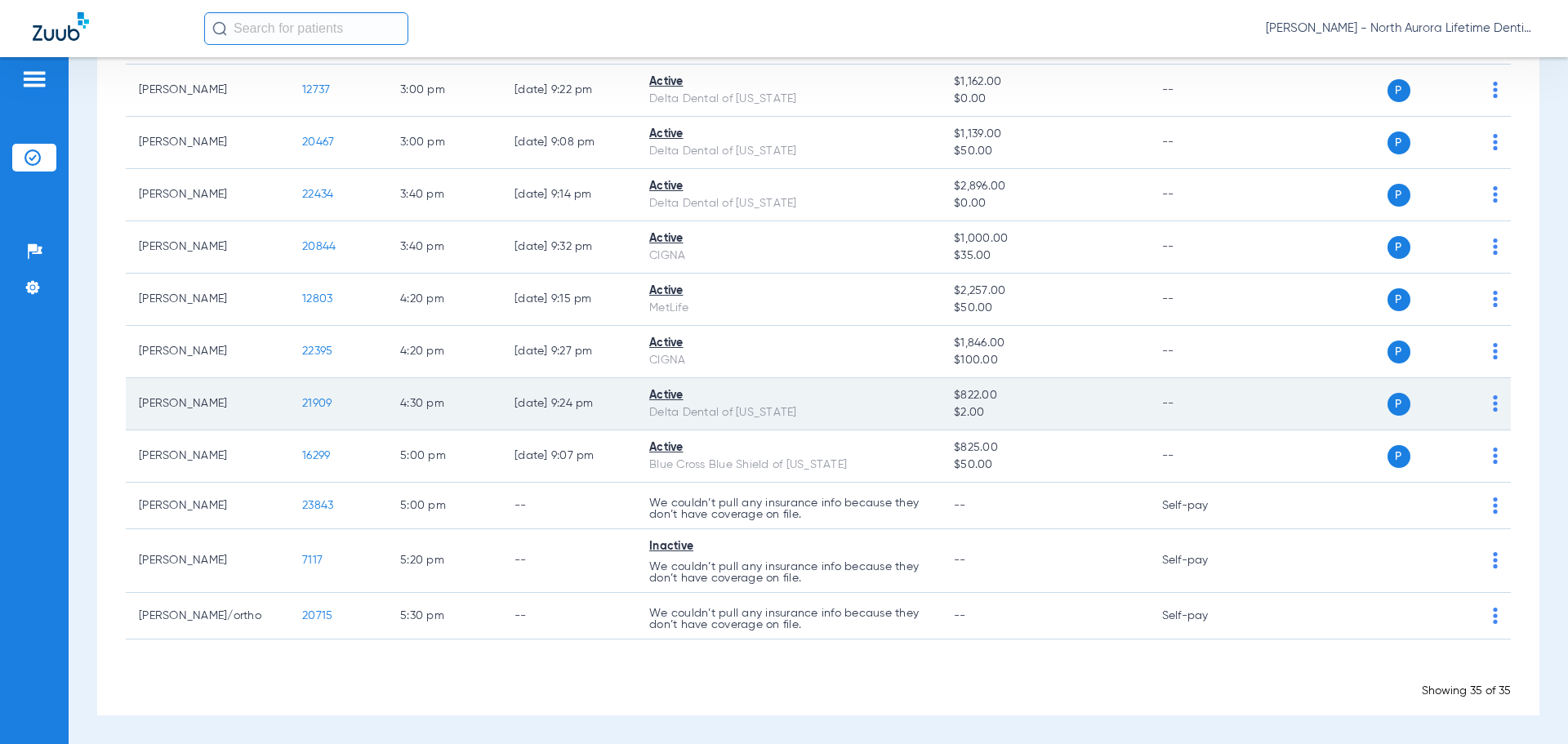
click at [320, 408] on span "21909" at bounding box center [317, 404] width 29 height 12
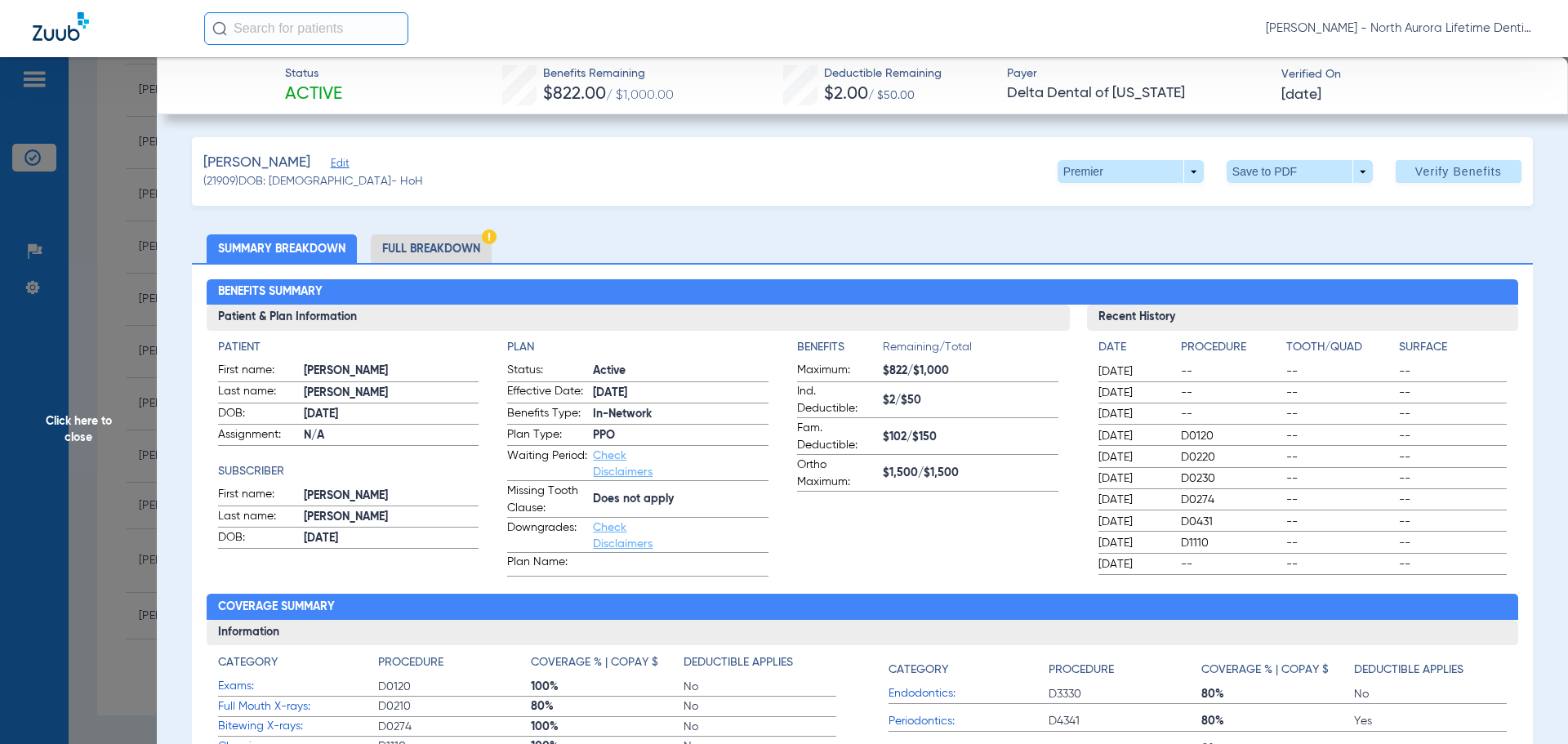
click at [435, 255] on li "Full Breakdown" at bounding box center [431, 248] width 121 height 28
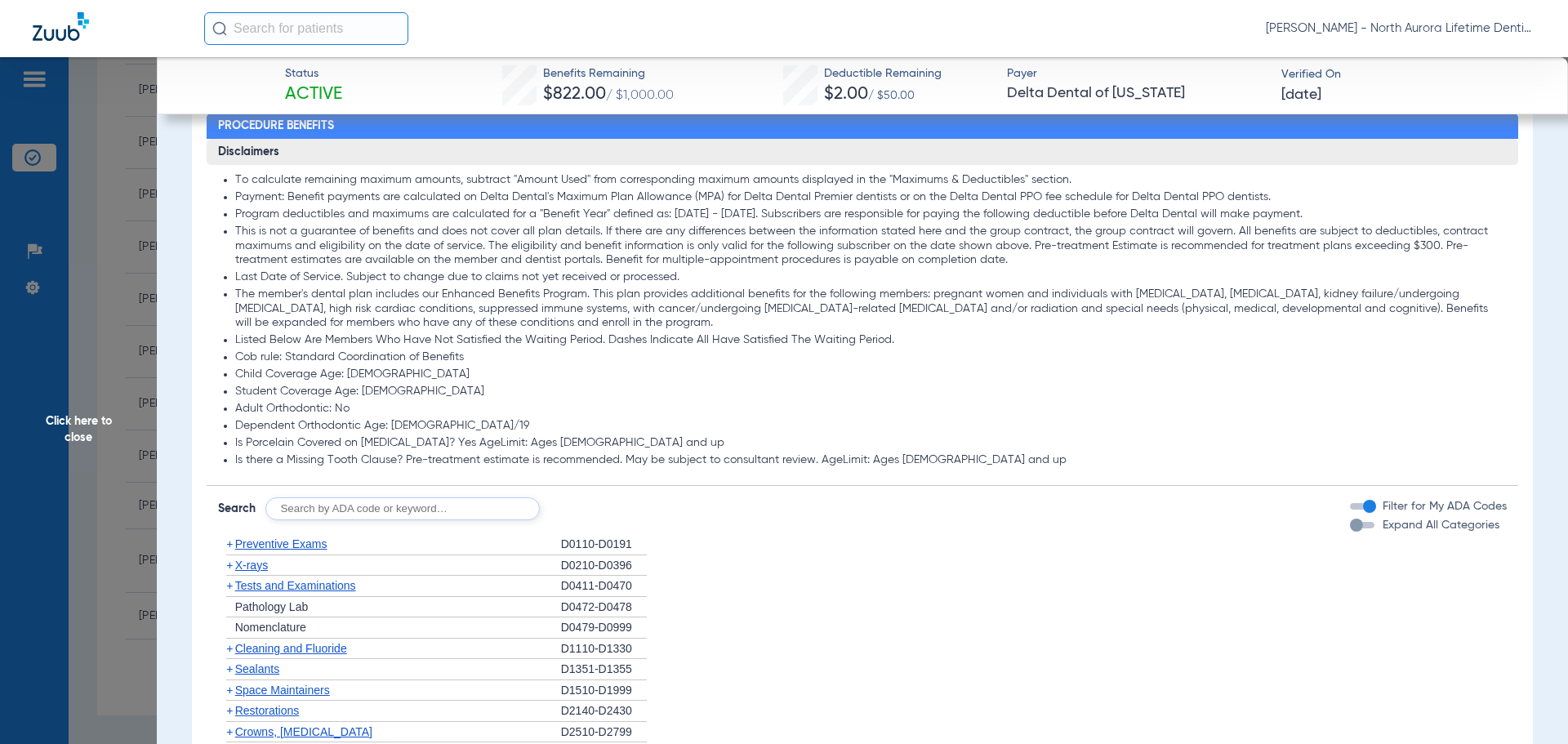
scroll to position [1144, 0]
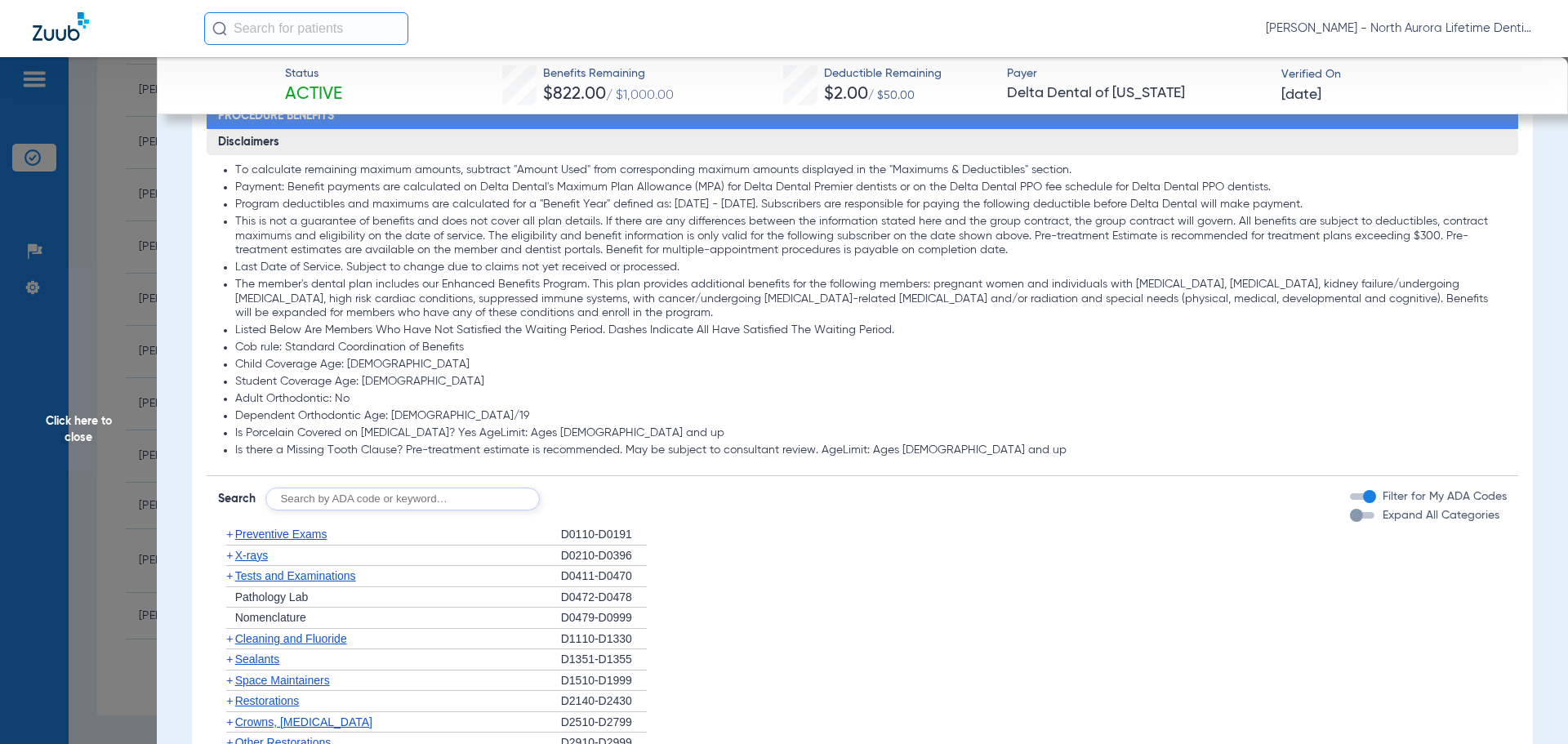
click at [1351, 522] on div "button" at bounding box center [1356, 515] width 13 height 13
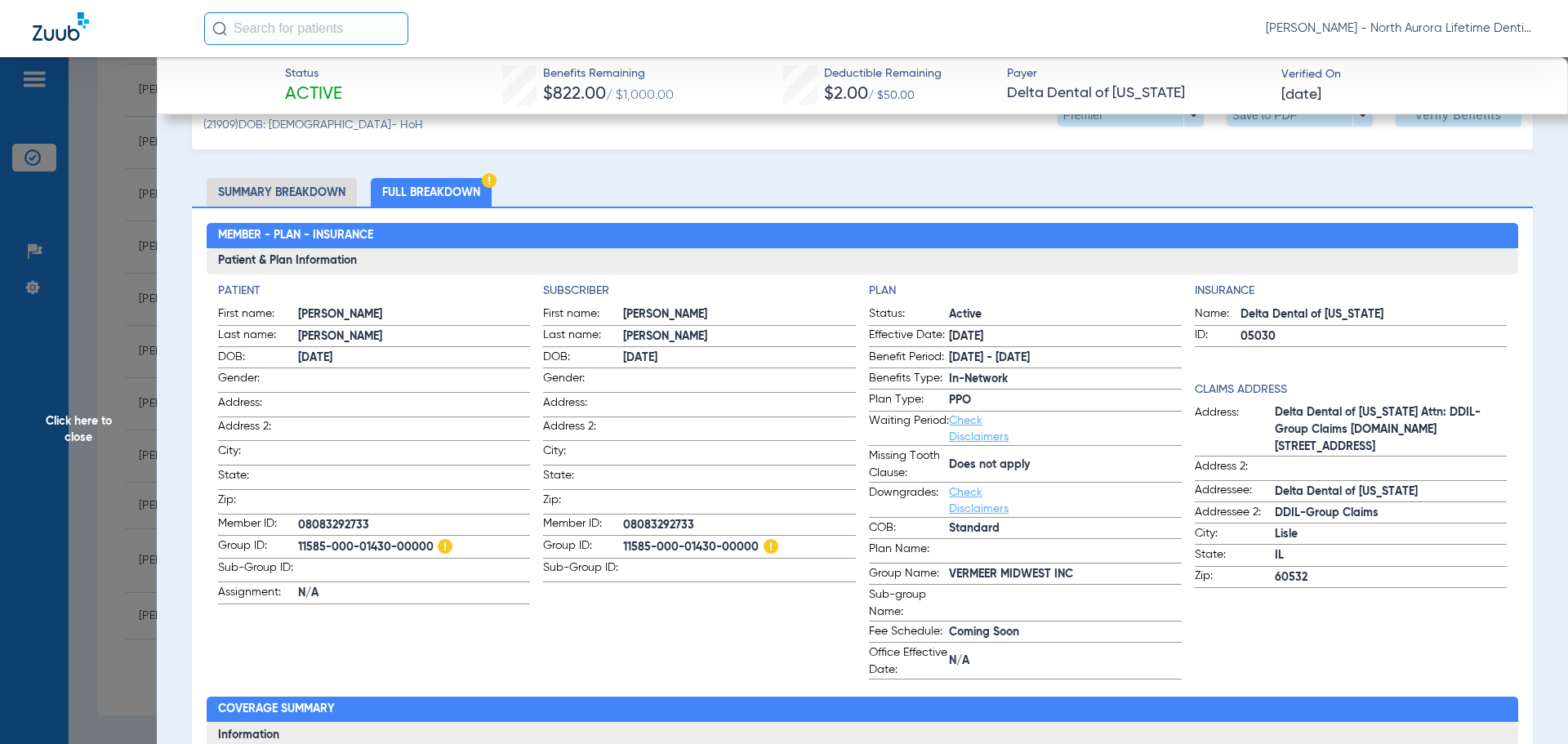
scroll to position [12, 0]
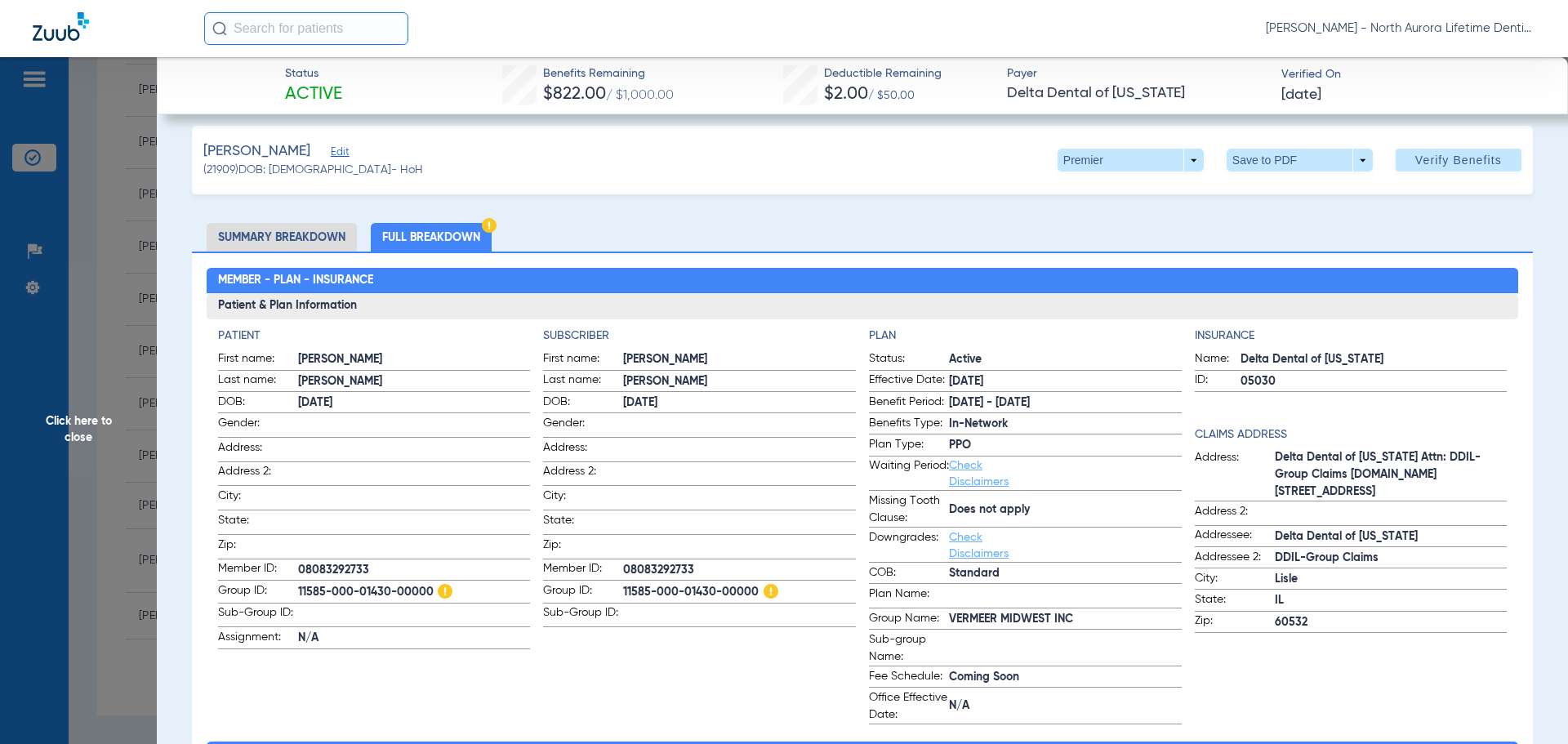
click at [87, 436] on span "Click here to close" at bounding box center [78, 429] width 157 height 744
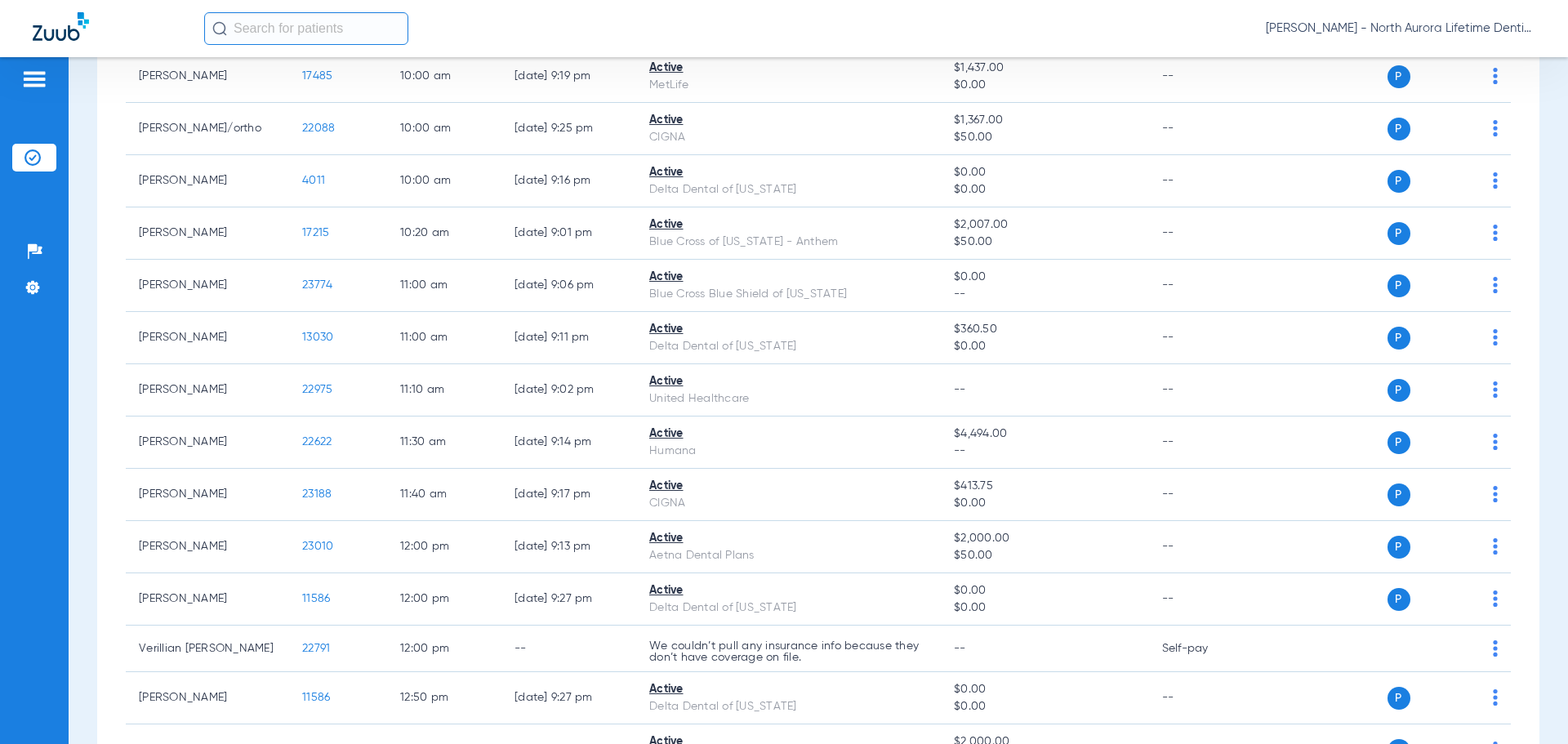
scroll to position [294, 0]
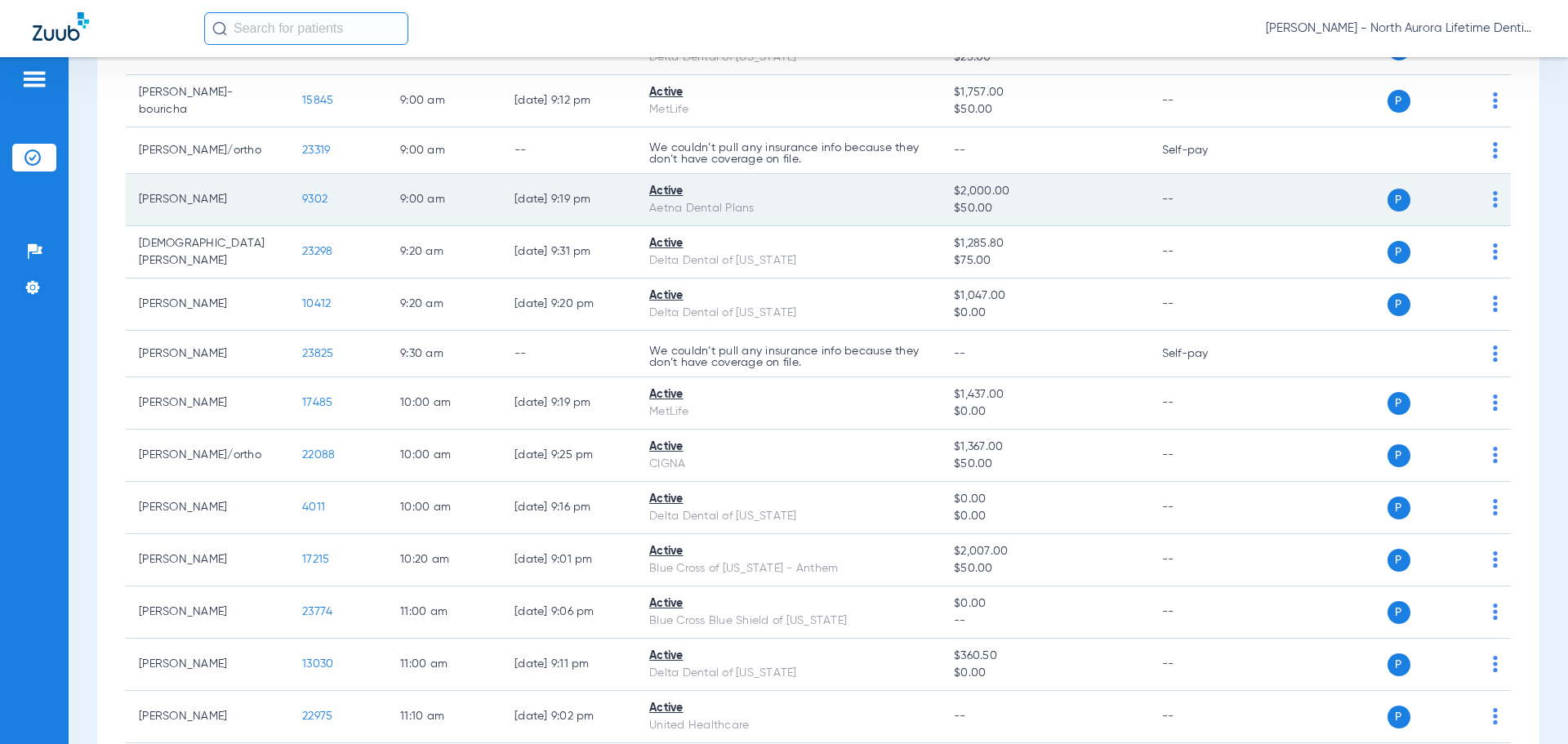
click at [320, 199] on span "9302" at bounding box center [315, 200] width 25 height 12
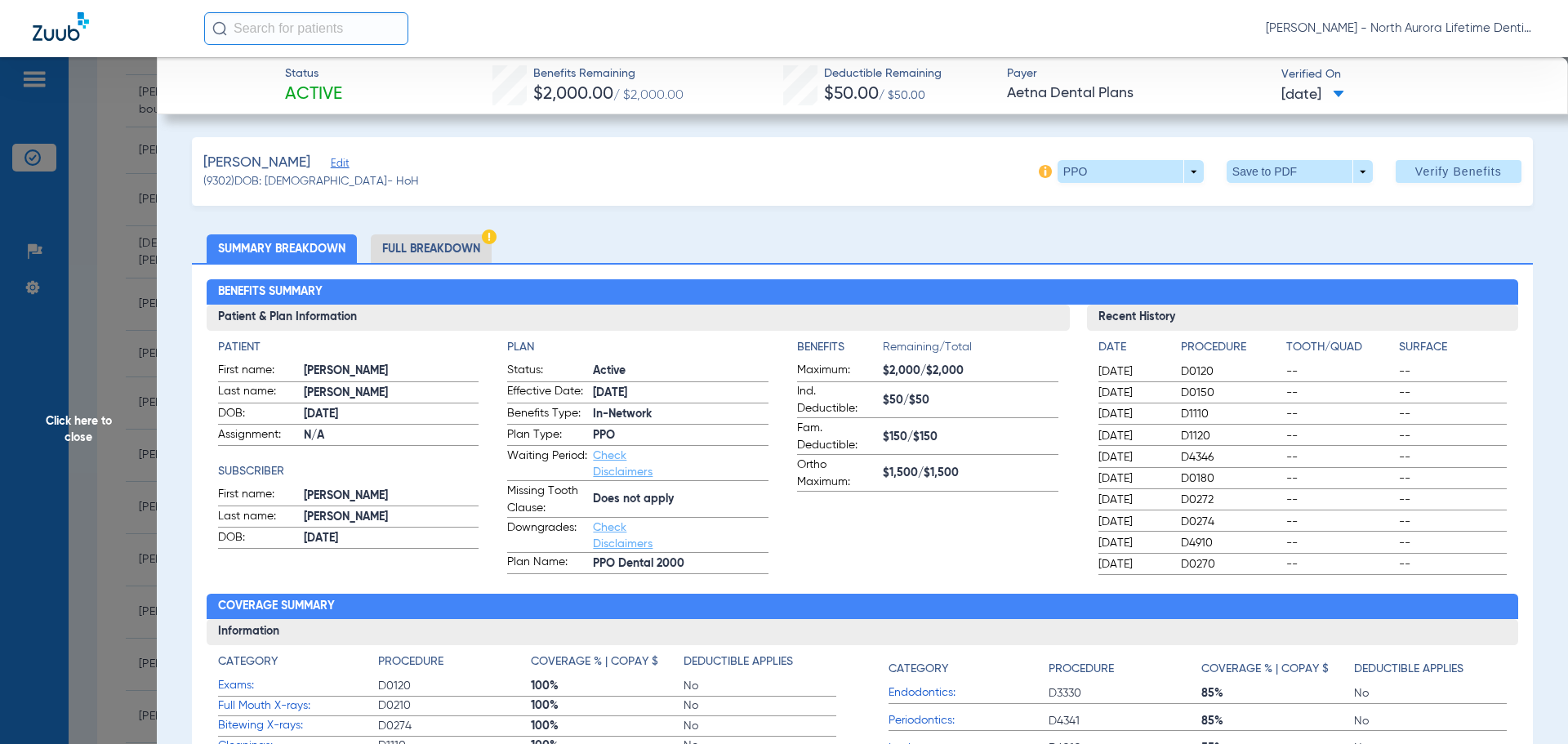
click at [436, 246] on li "Full Breakdown" at bounding box center [431, 248] width 121 height 28
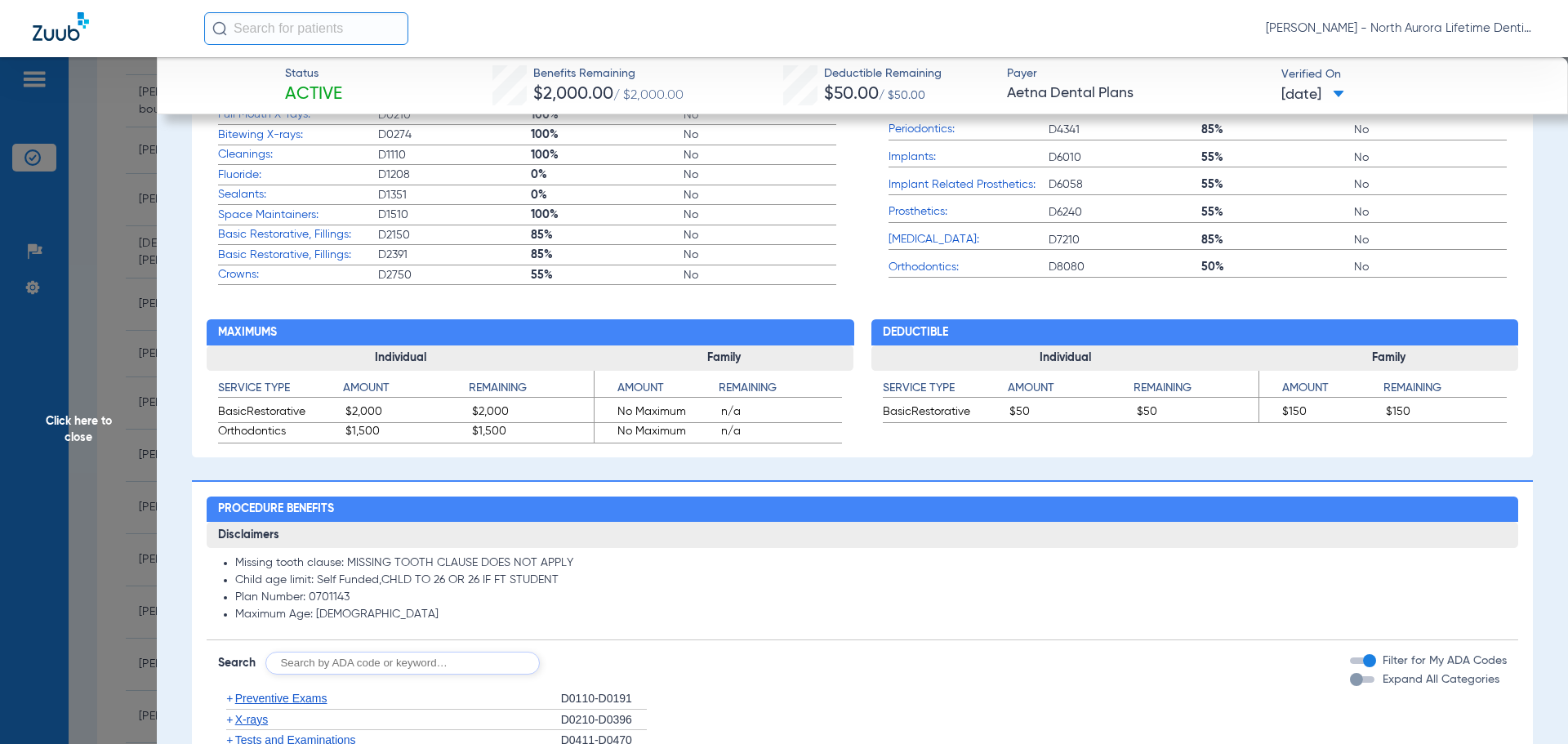
scroll to position [980, 0]
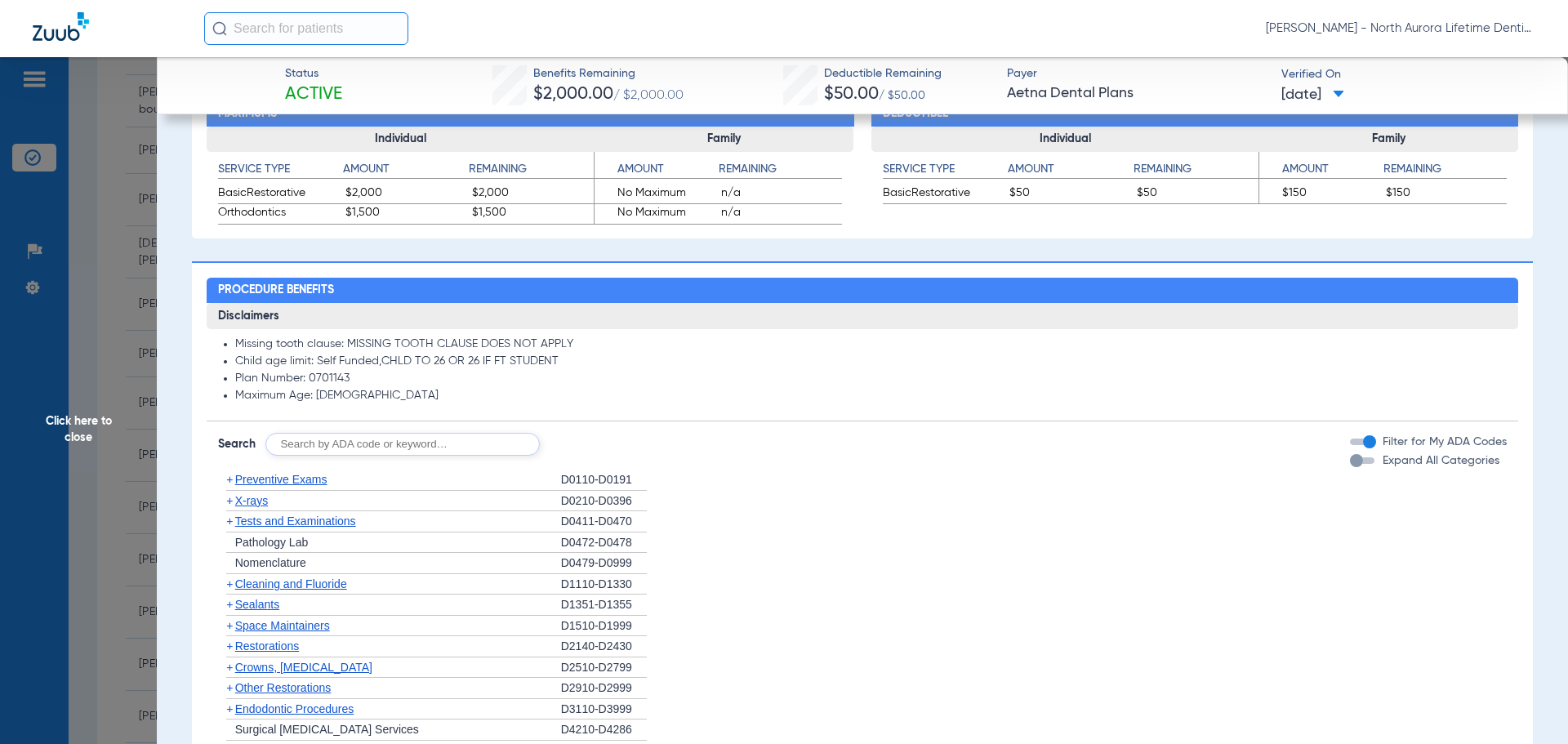
click at [1351, 470] on div "Expand All Categories" at bounding box center [1425, 461] width 149 height 18
click at [1351, 463] on div "button" at bounding box center [1356, 460] width 13 height 13
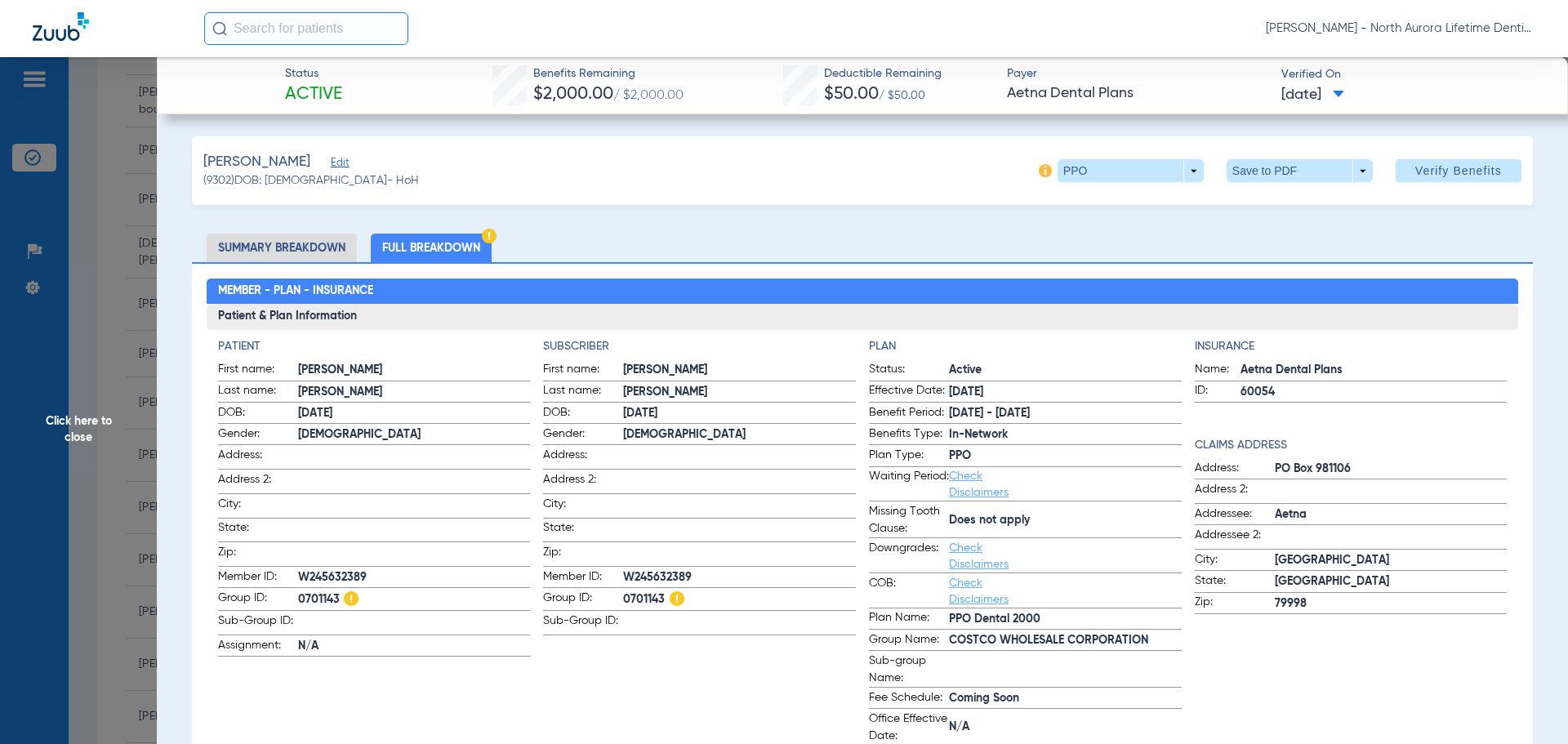
scroll to position [0, 0]
click at [1351, 176] on span at bounding box center [1300, 171] width 146 height 22
click at [828, 191] on div at bounding box center [784, 372] width 1568 height 744
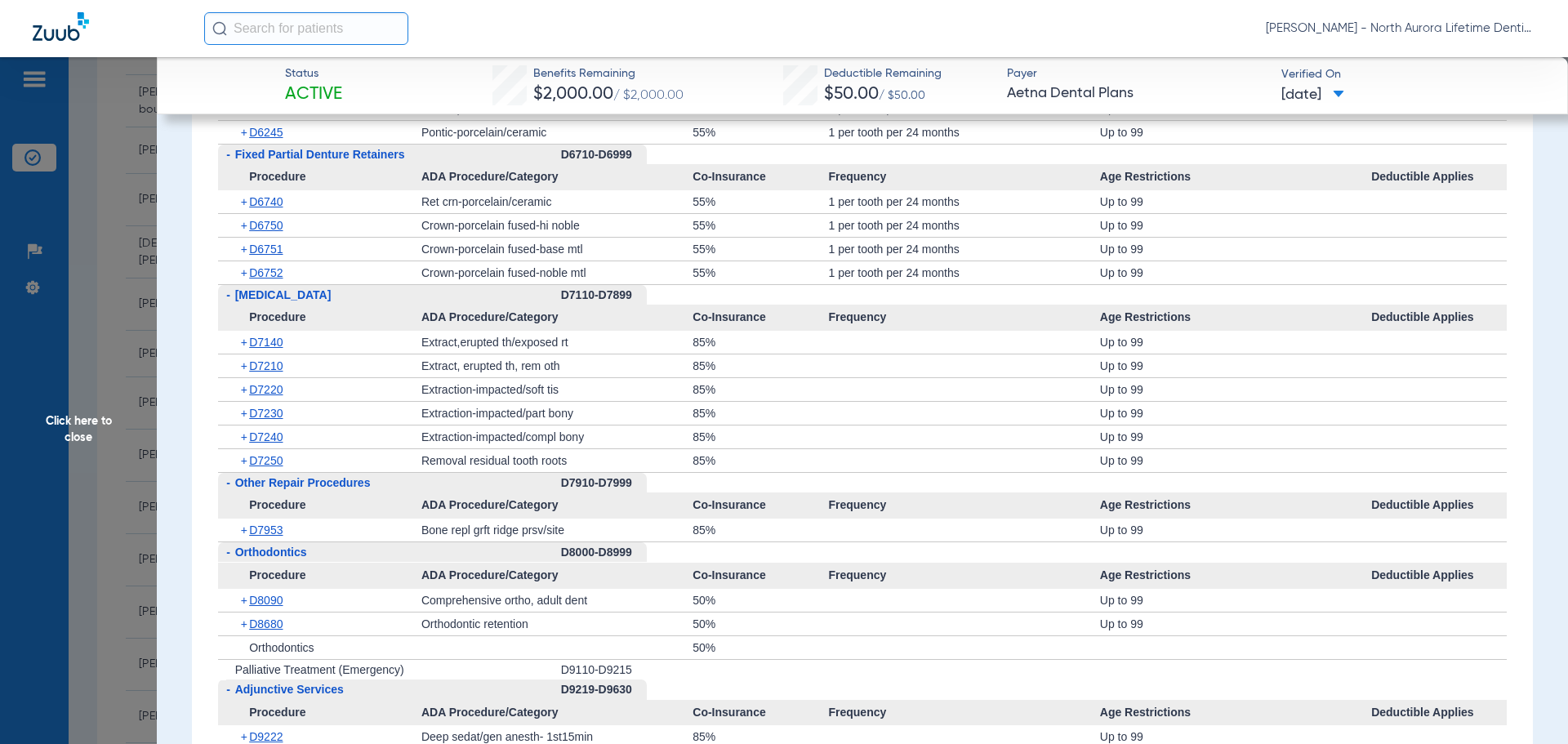
scroll to position [3633, 0]
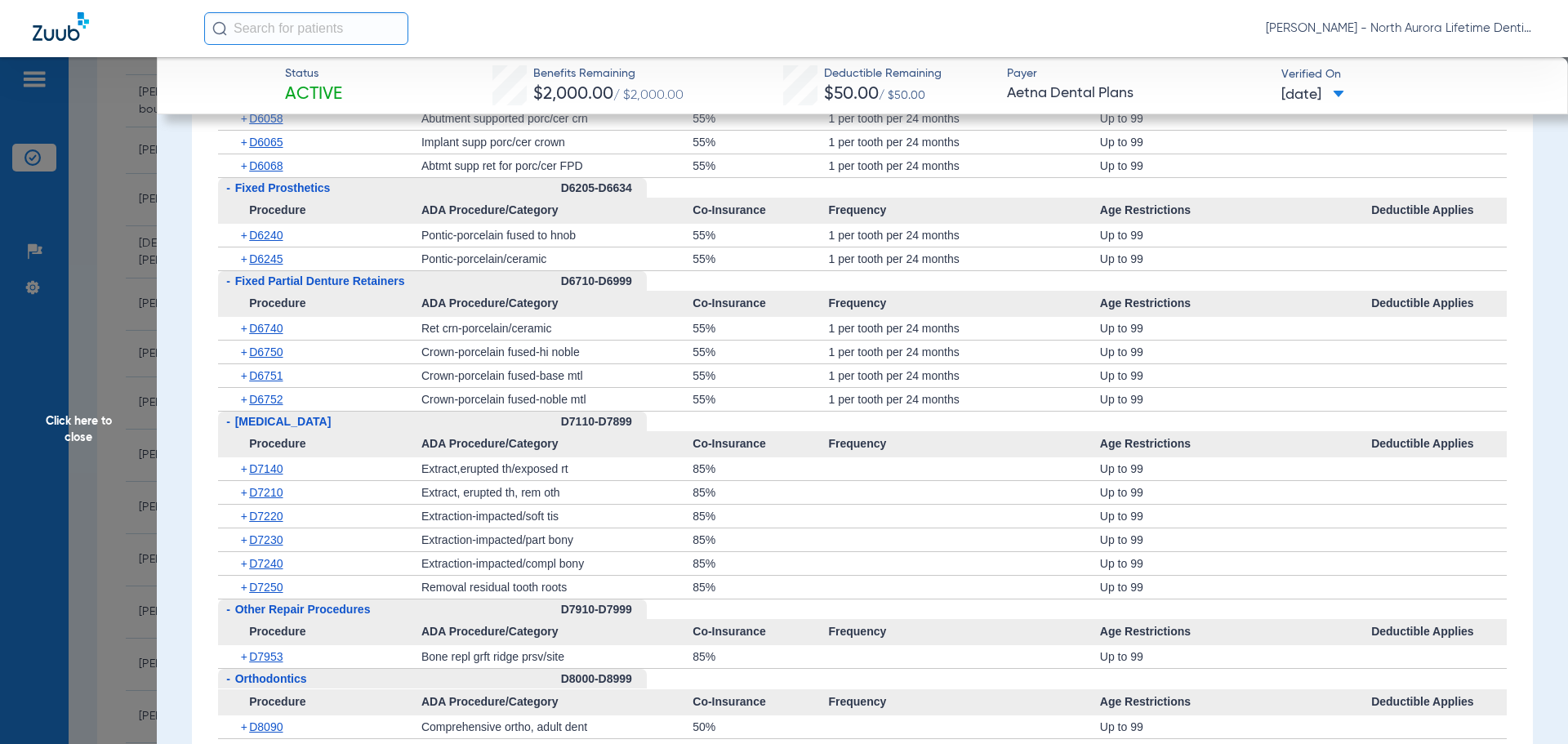
click at [84, 429] on span "Click here to close" at bounding box center [78, 429] width 157 height 744
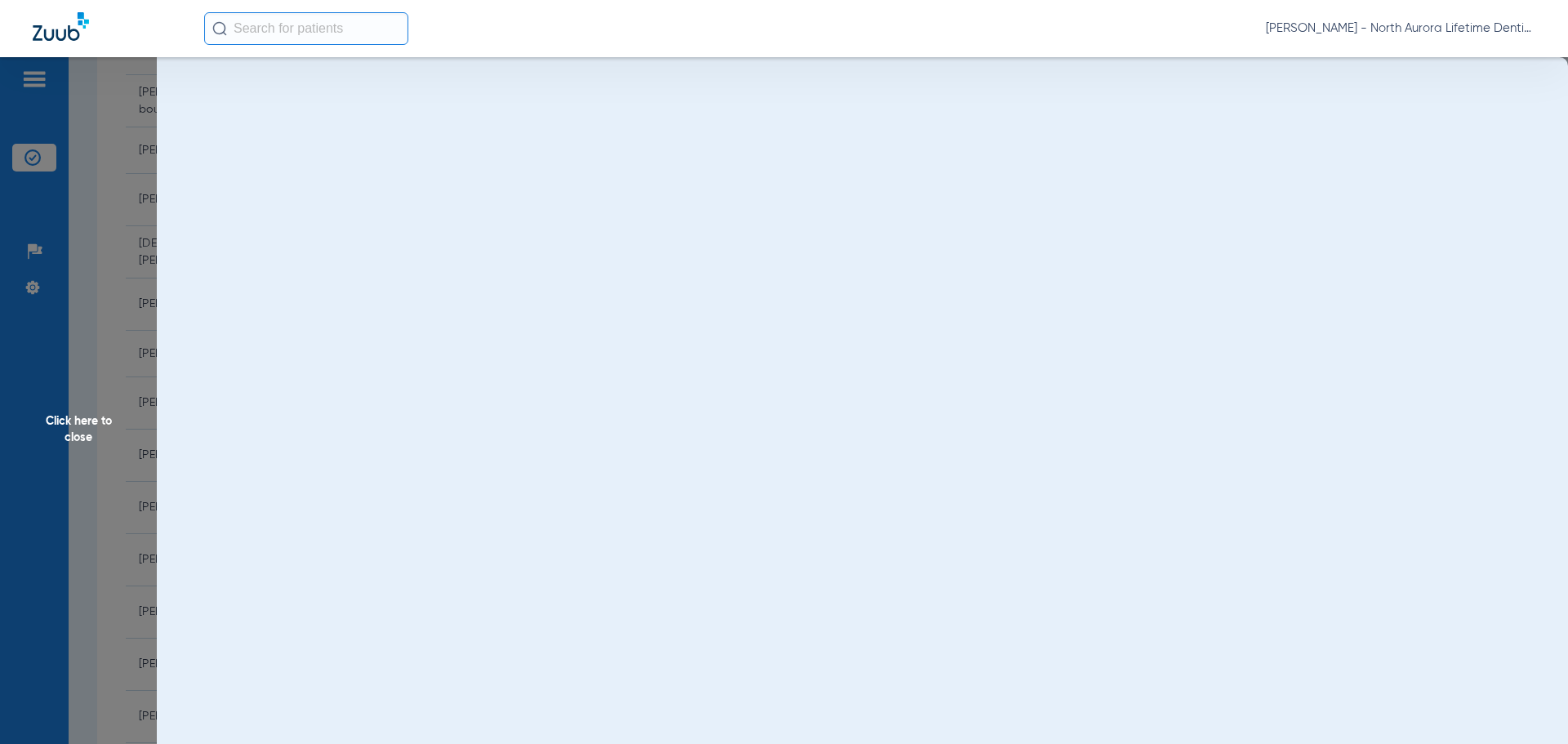
scroll to position [0, 0]
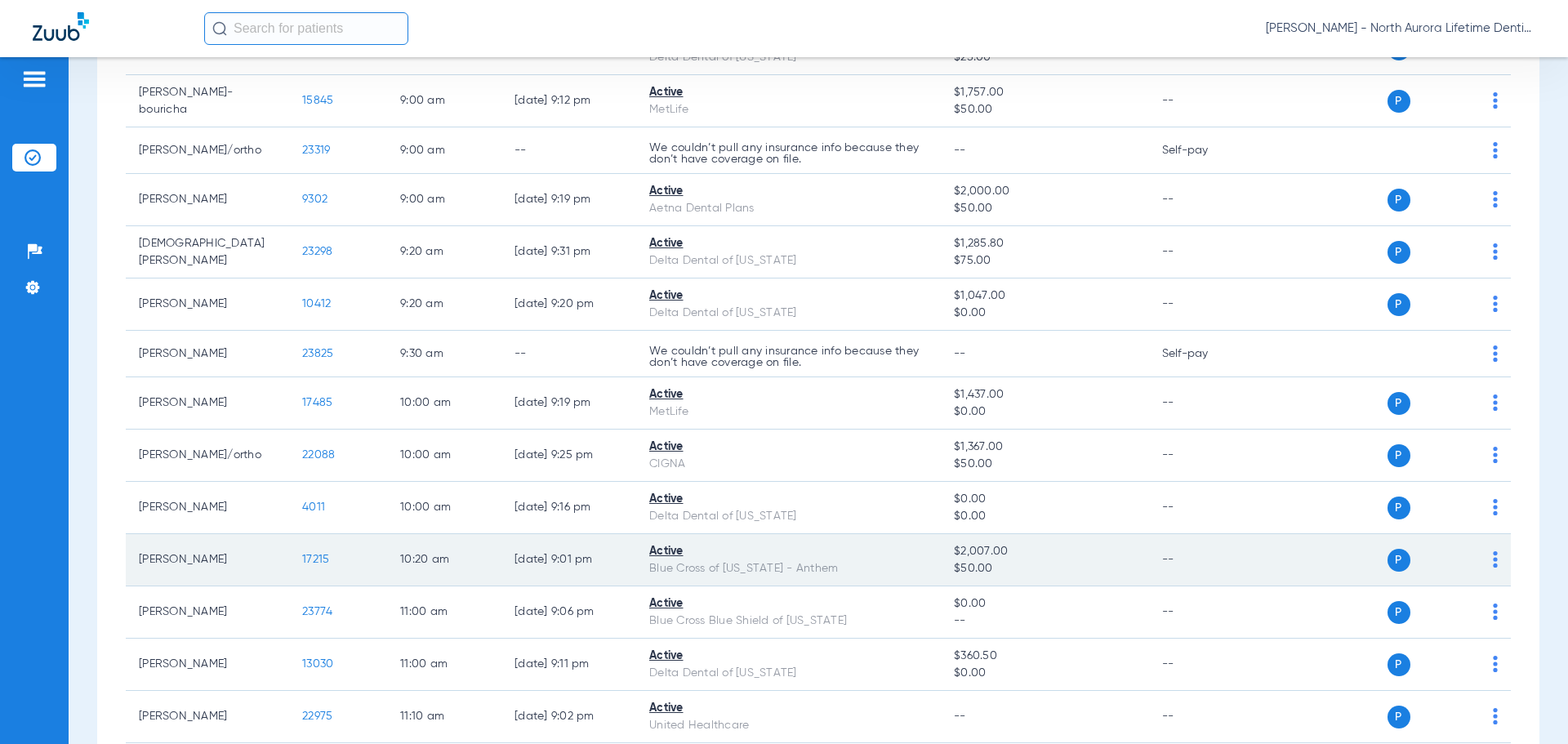
click at [309, 564] on span "17215" at bounding box center [316, 560] width 27 height 12
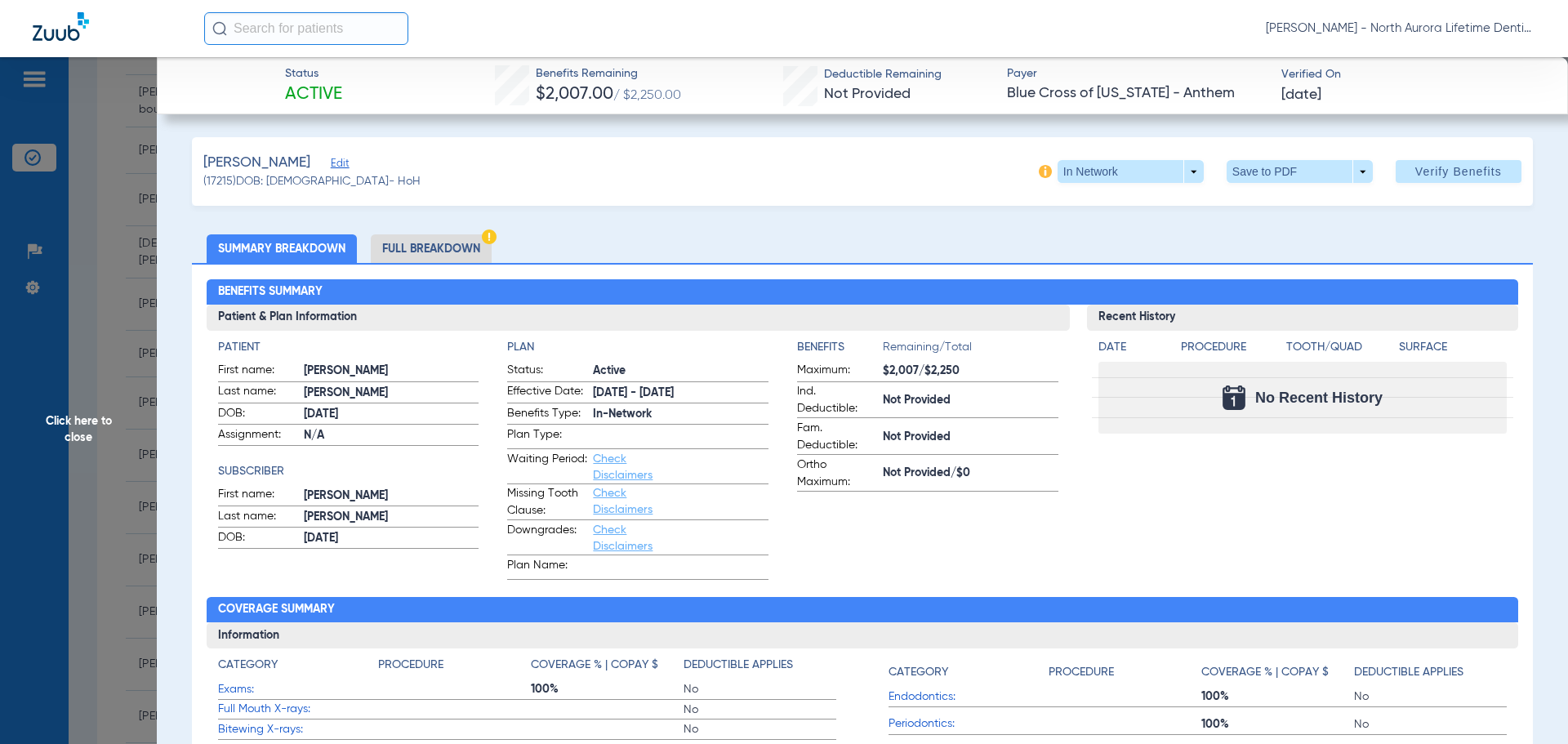
click at [87, 429] on span "Click here to close" at bounding box center [78, 429] width 157 height 744
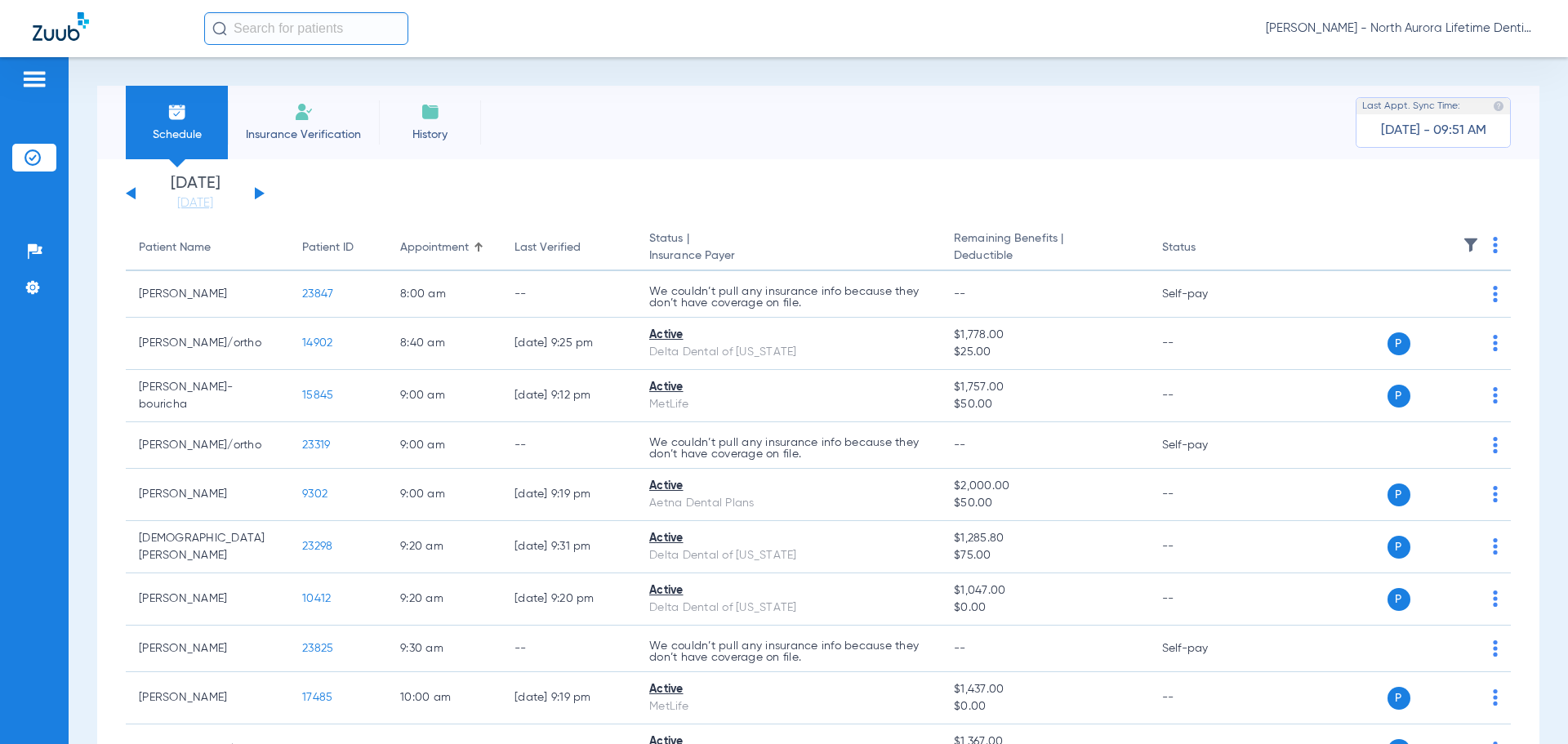
click at [255, 196] on button at bounding box center [259, 193] width 10 height 13
